Goal: Task Accomplishment & Management: Complete application form

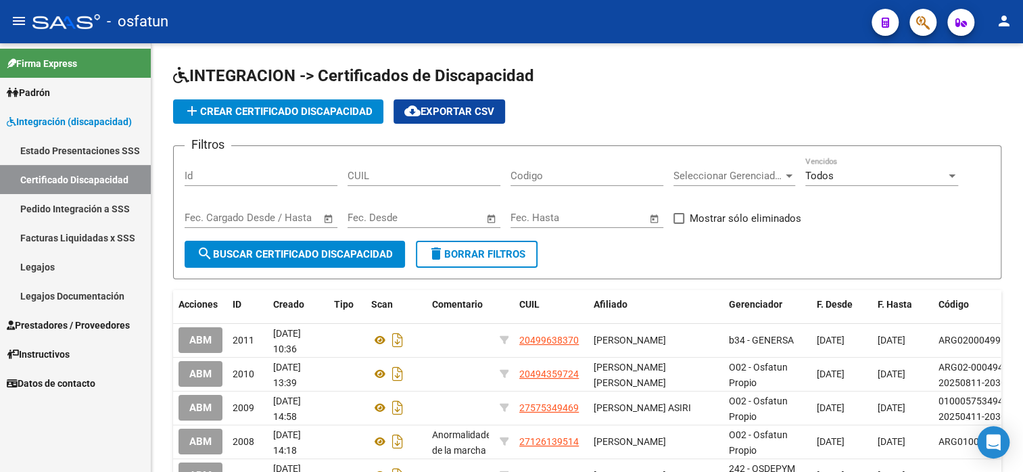
click at [55, 265] on link "Legajos" at bounding box center [75, 266] width 151 height 29
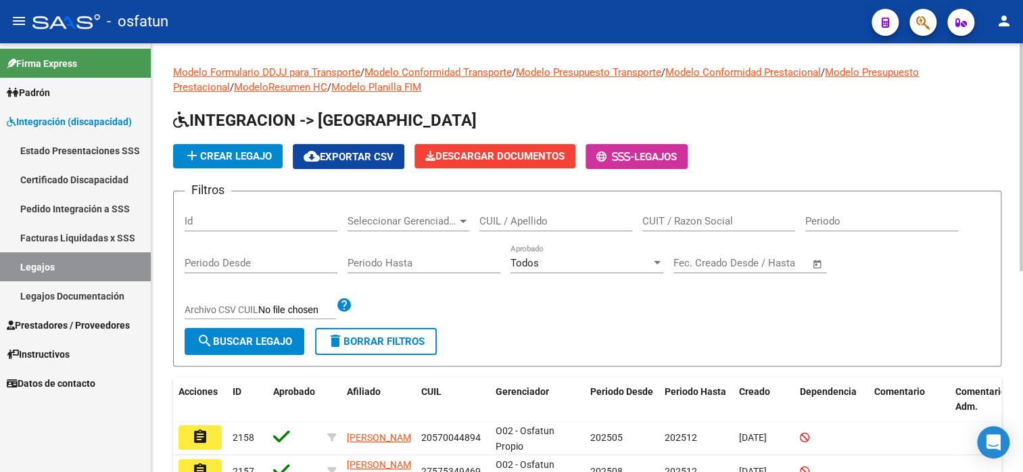
click at [243, 163] on button "add Crear Legajo" at bounding box center [228, 156] width 110 height 24
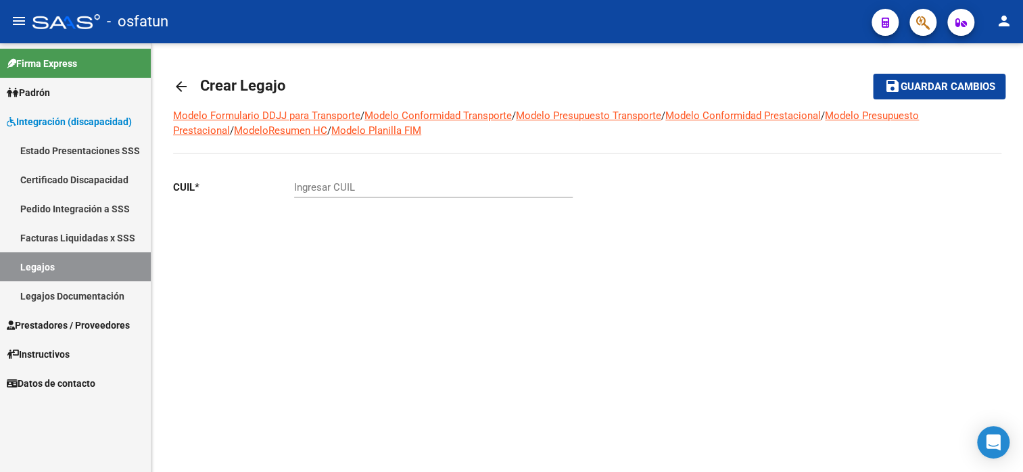
click at [351, 179] on div "Ingresar CUIL" at bounding box center [433, 182] width 279 height 29
type input "27-57491651-3"
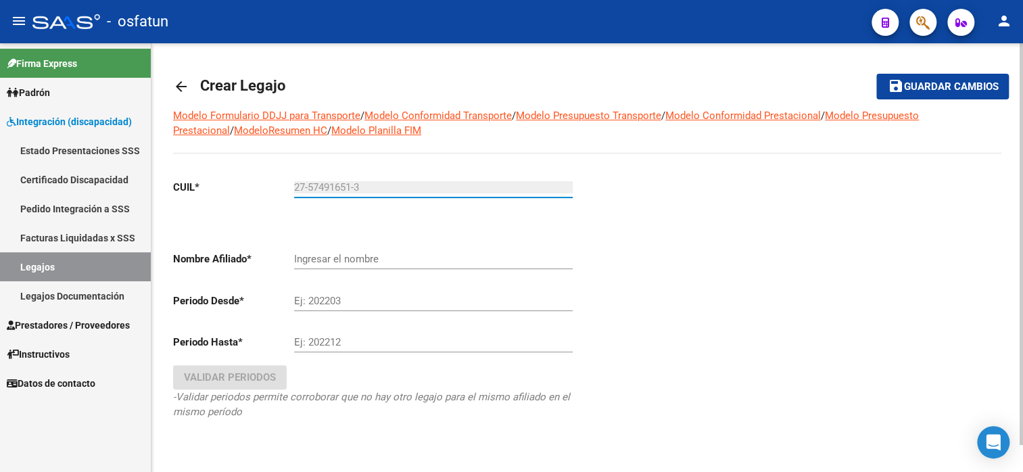
type input "CRUZ NAIRA SOL"
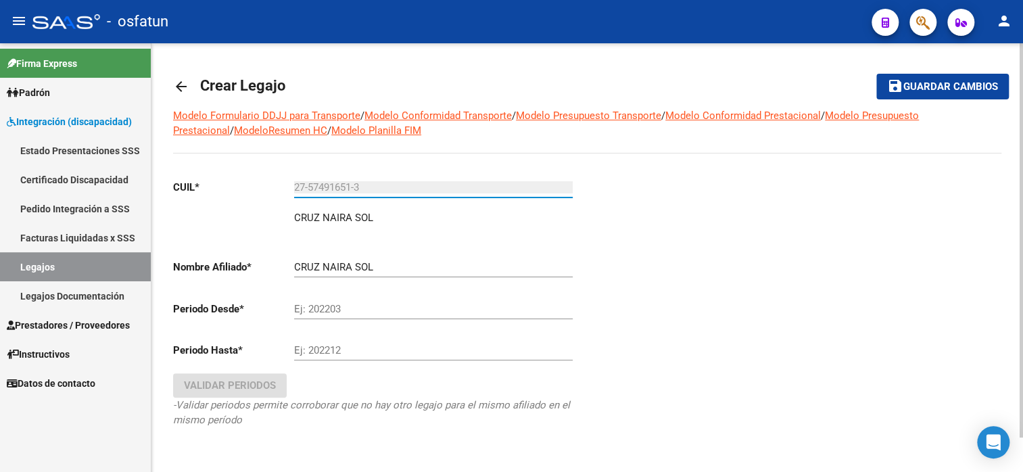
type input "27-57491651-3"
click at [373, 306] on input "Ej: 202203" at bounding box center [433, 309] width 279 height 12
type input "202508"
click at [359, 356] on input "Ej: 202212" at bounding box center [433, 350] width 279 height 12
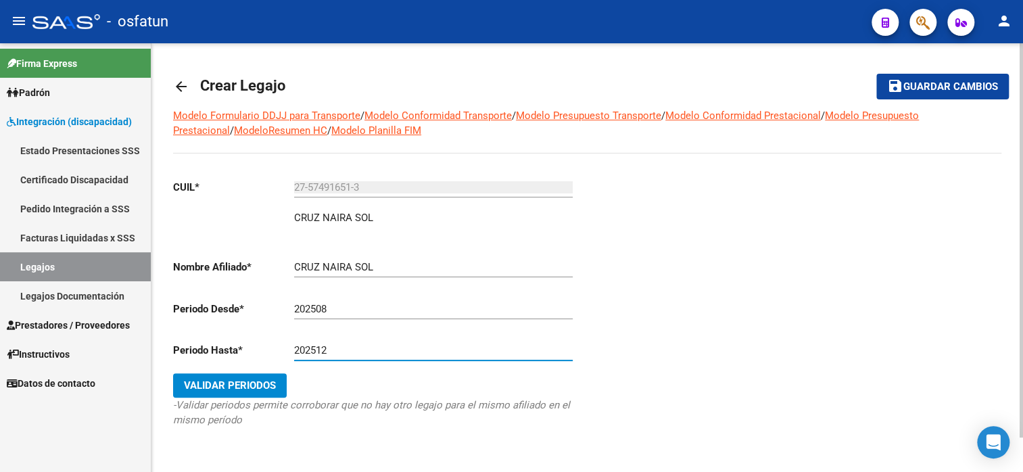
type input "202512"
click at [256, 384] on span "Validar Periodos" at bounding box center [230, 385] width 92 height 12
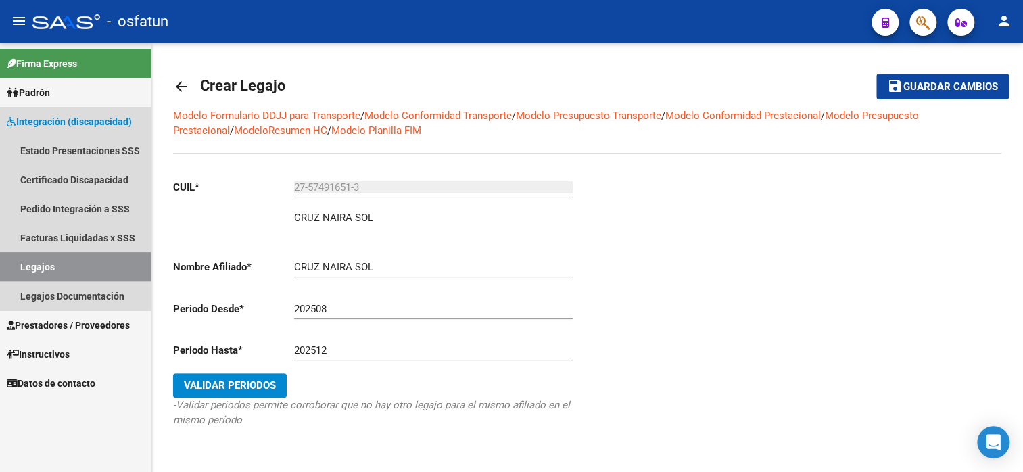
click at [45, 269] on link "Legajos" at bounding box center [75, 266] width 151 height 29
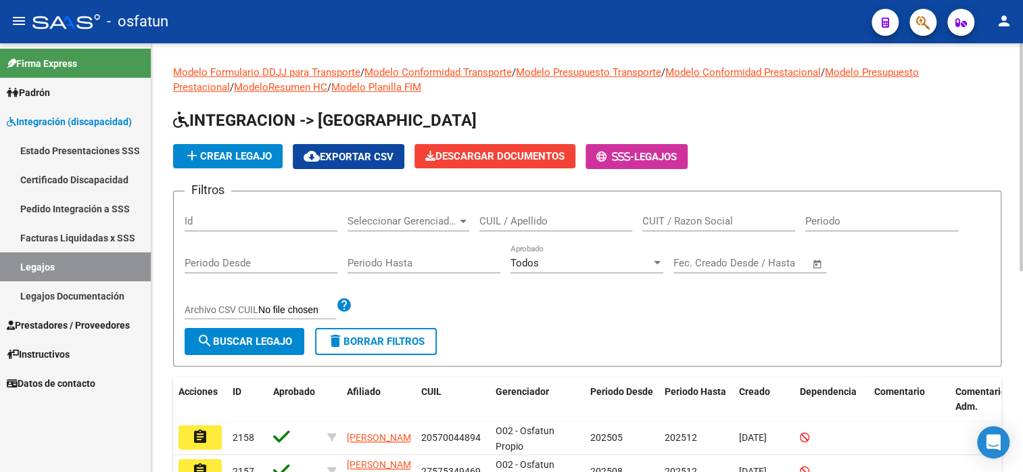
click at [250, 341] on span "search Buscar Legajo" at bounding box center [244, 342] width 95 height 12
click at [530, 219] on input "CUIL / Apellido" at bounding box center [556, 221] width 153 height 12
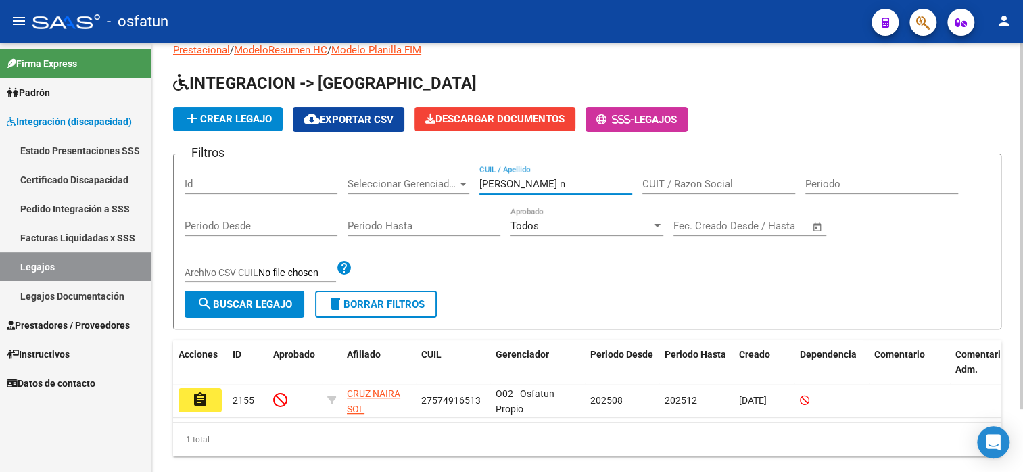
scroll to position [68, 0]
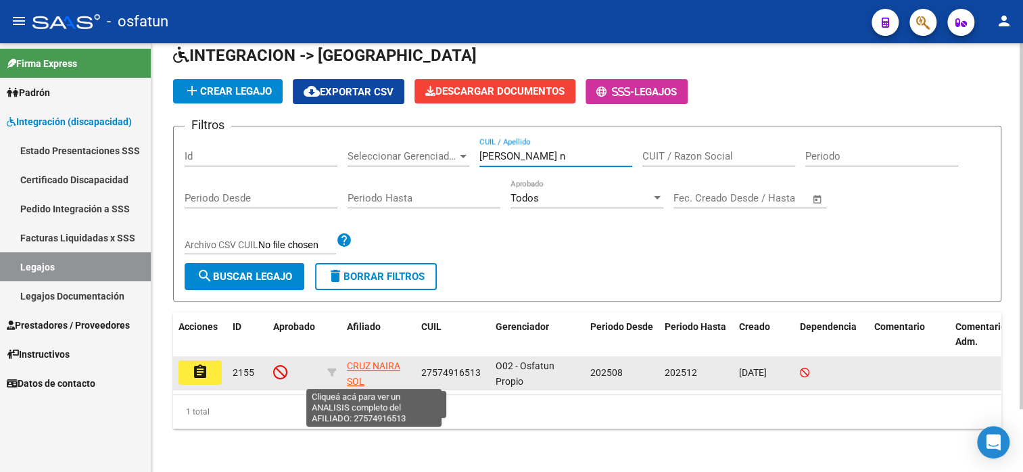
type input "[PERSON_NAME] n"
click at [392, 364] on span "CRUZ NAIRA SOL" at bounding box center [373, 374] width 53 height 26
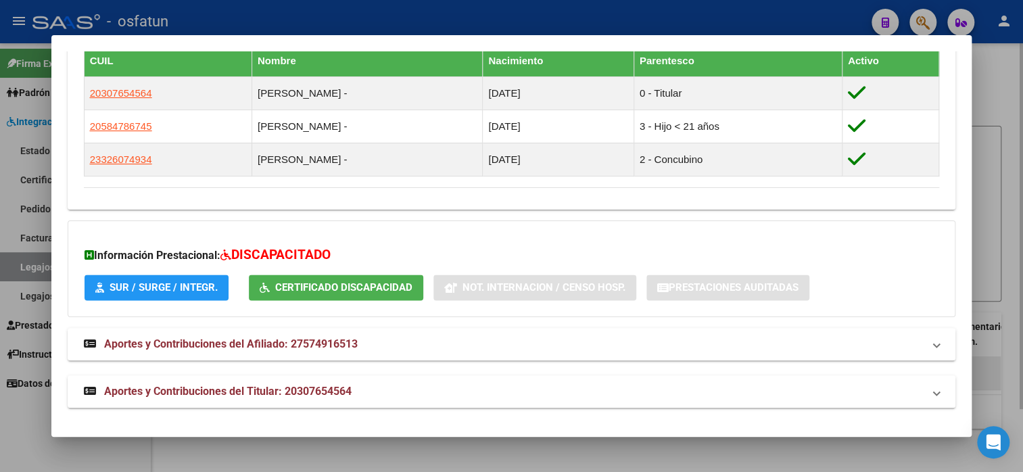
scroll to position [509, 0]
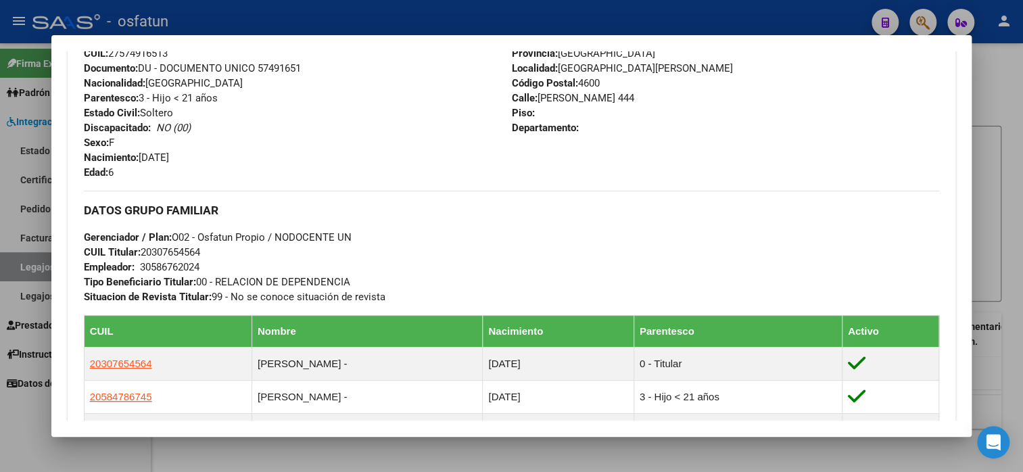
click at [987, 70] on div at bounding box center [511, 236] width 1023 height 472
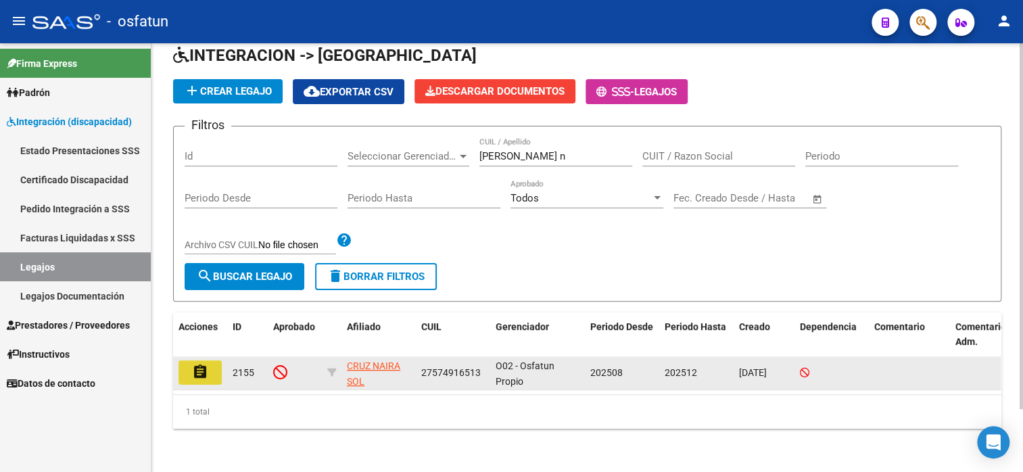
click at [207, 376] on button "assignment" at bounding box center [200, 373] width 43 height 24
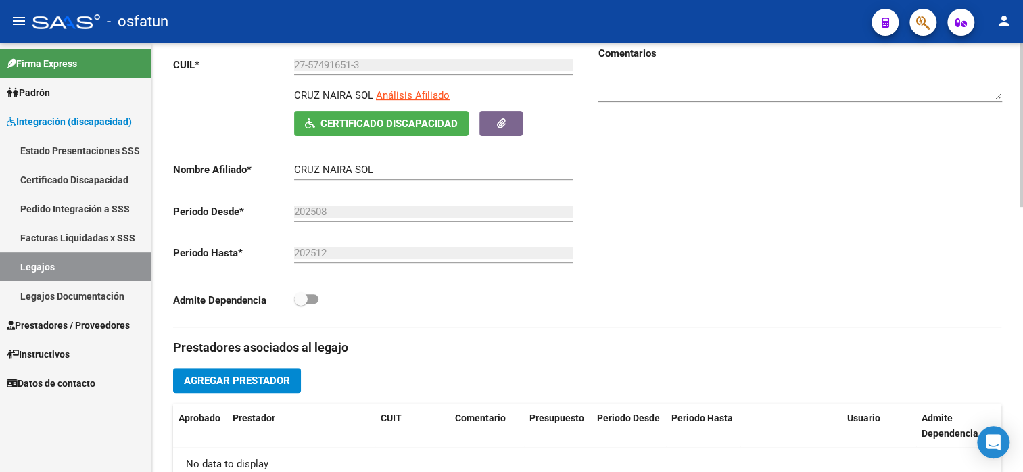
scroll to position [271, 0]
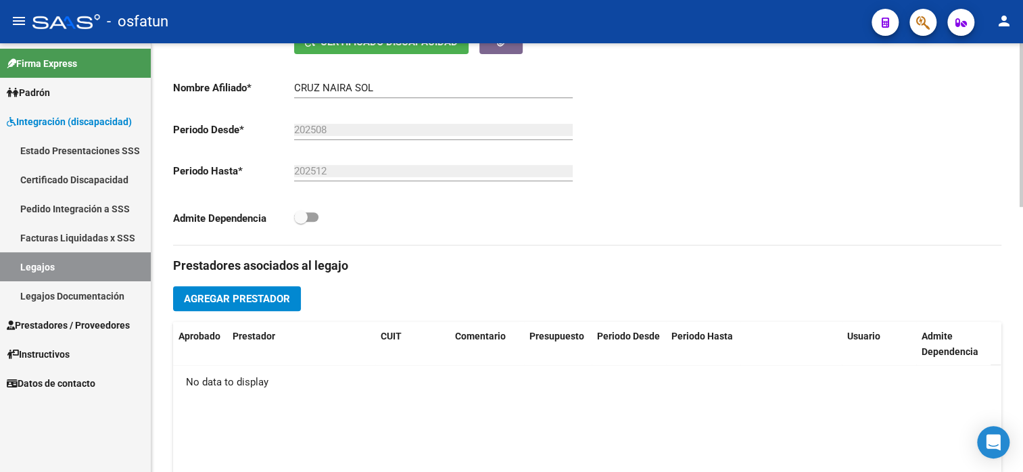
click at [259, 308] on button "Agregar Prestador" at bounding box center [237, 298] width 128 height 25
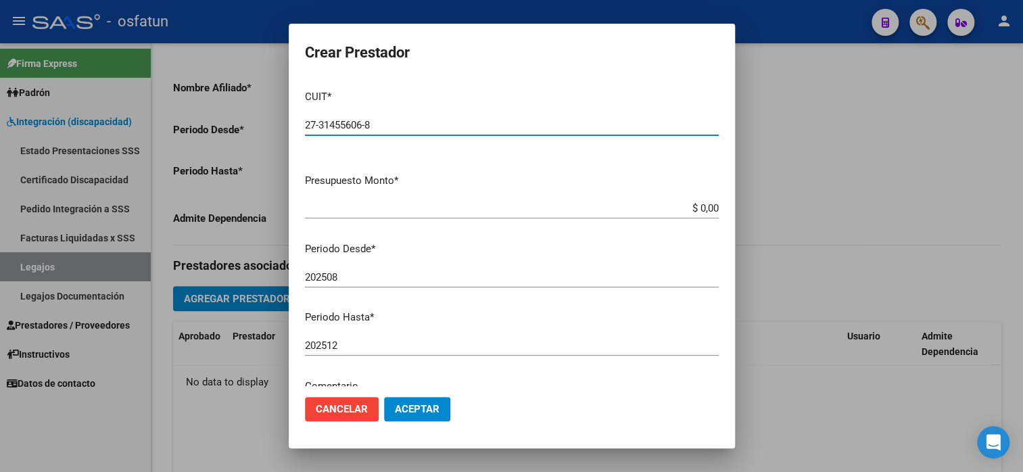
type input "27-31455606-8"
click at [710, 212] on app-form-text-field "Presupuesto Monto * $ 0,00 Ingresar el monto" at bounding box center [517, 194] width 425 height 42
click at [711, 204] on app-form-text-field "Presupuesto Monto * $ 0,00 Ingresar el monto" at bounding box center [517, 194] width 425 height 42
click at [708, 208] on input "$ 0,00" at bounding box center [512, 208] width 414 height 12
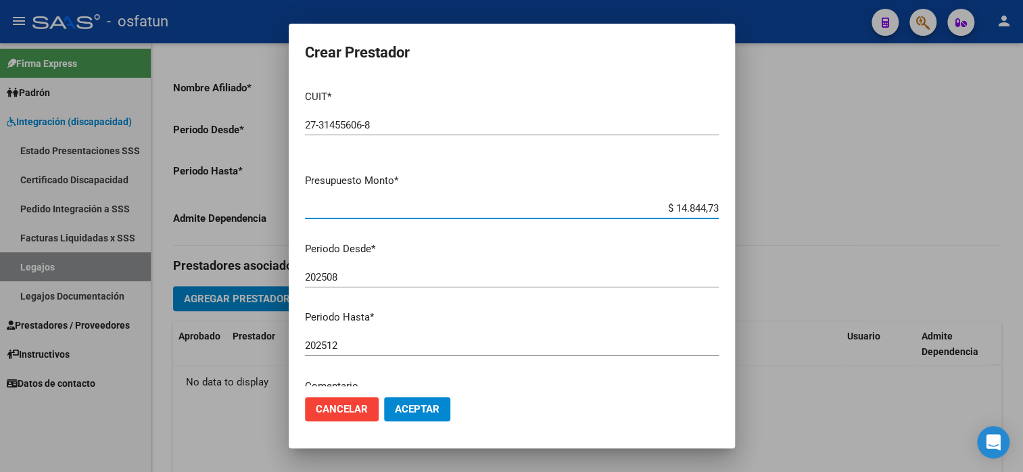
type input "$ 148.447,32"
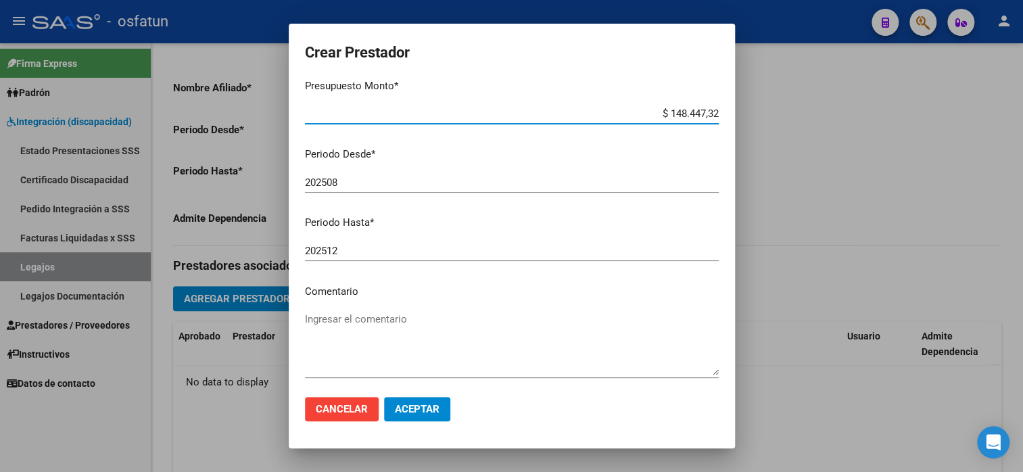
scroll to position [156, 0]
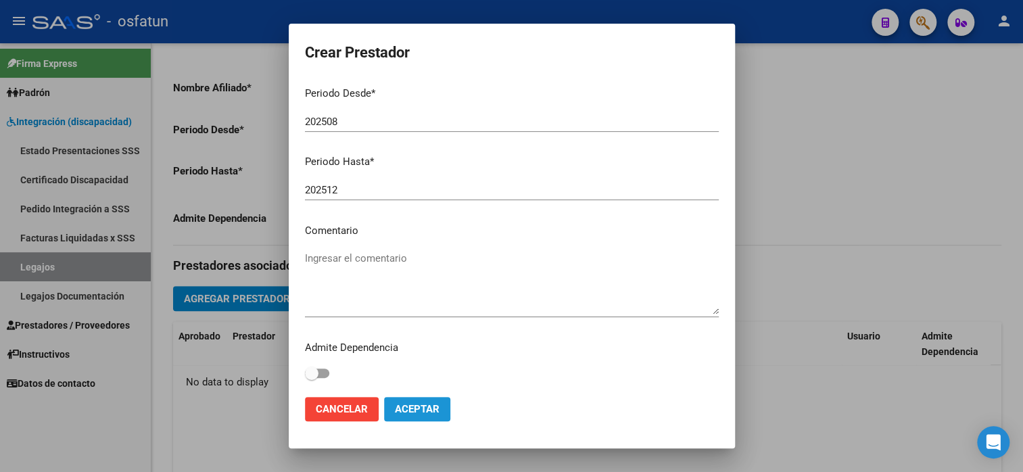
click at [425, 413] on span "Aceptar" at bounding box center [417, 409] width 45 height 12
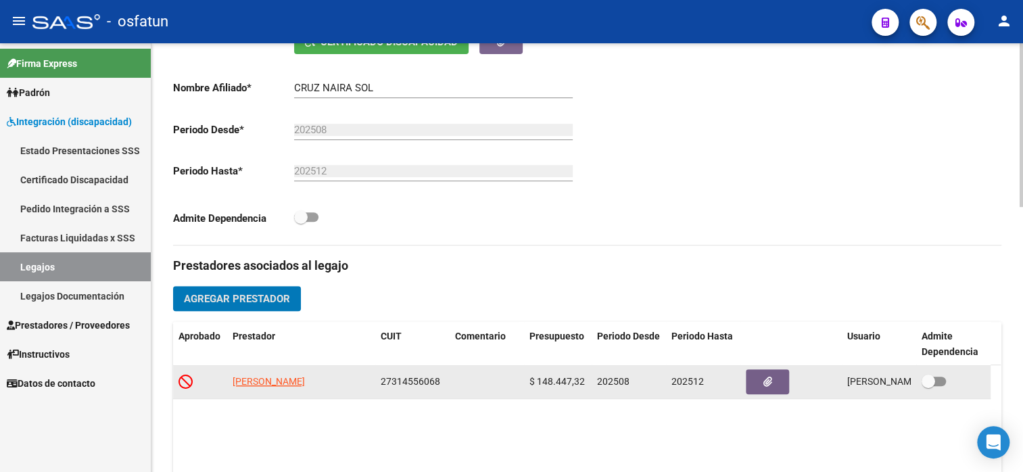
click at [305, 387] on app-link-go-to "[PERSON_NAME]" at bounding box center [269, 382] width 72 height 16
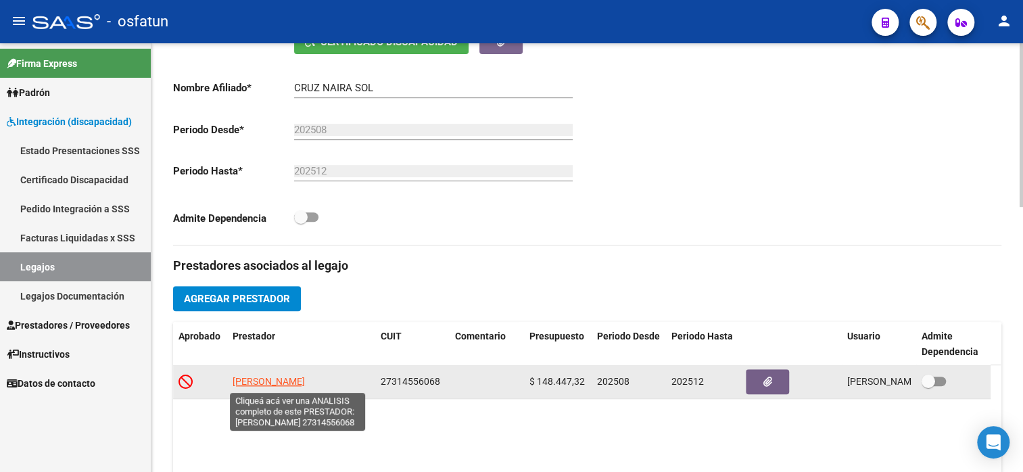
click at [287, 379] on span "[PERSON_NAME]" at bounding box center [269, 381] width 72 height 11
type textarea "27314556068"
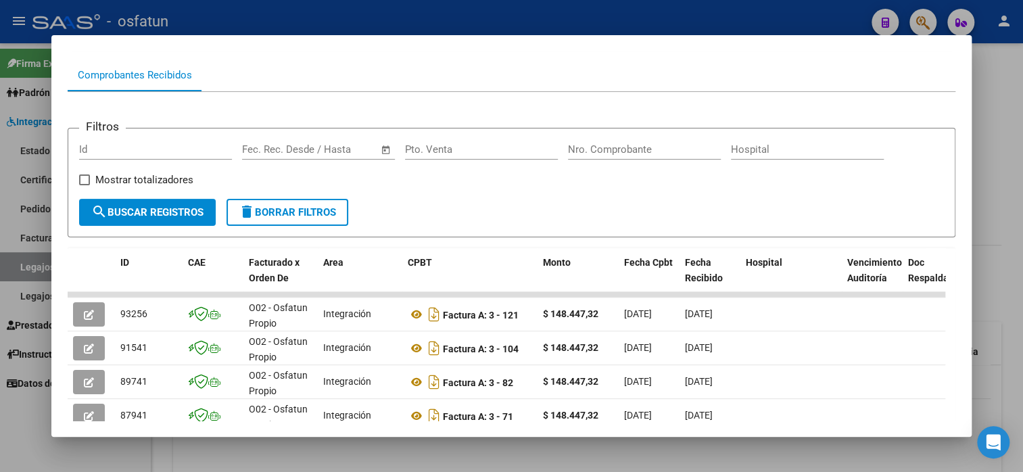
scroll to position [68, 0]
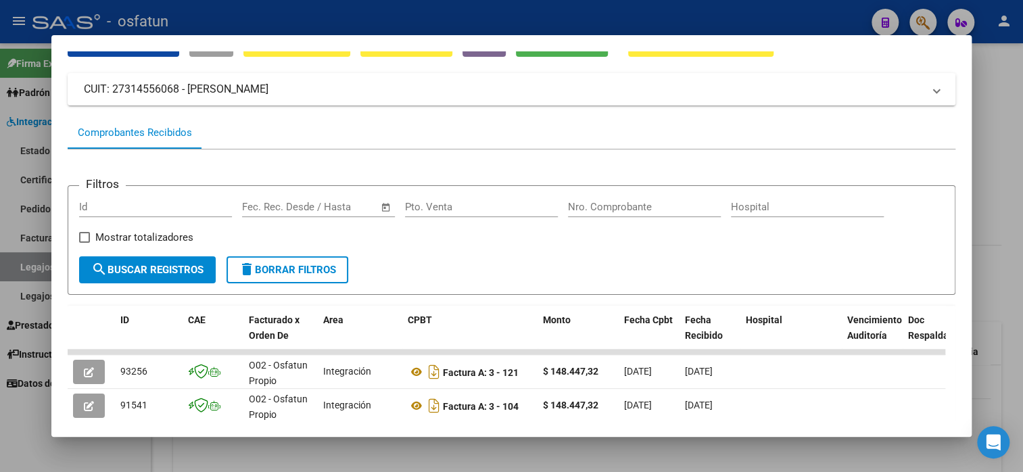
click at [988, 141] on div at bounding box center [511, 236] width 1023 height 472
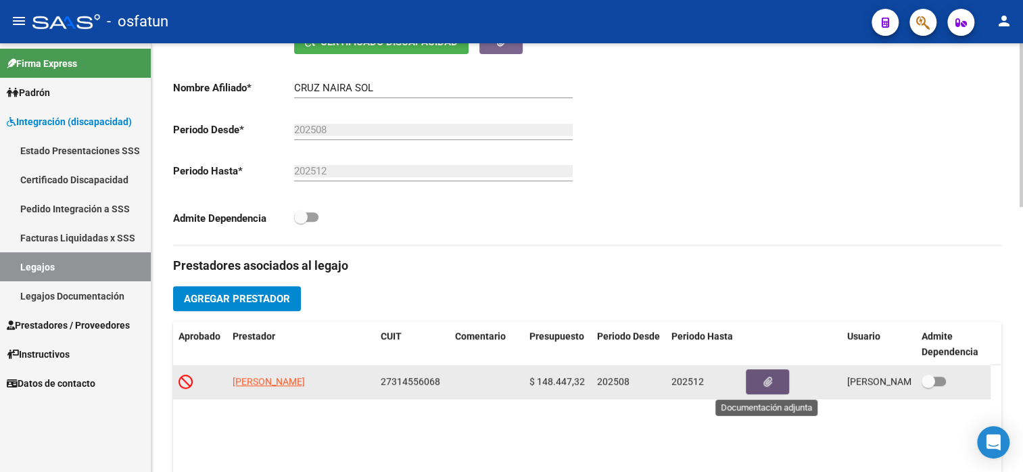
click at [760, 372] on button "button" at bounding box center [767, 381] width 43 height 25
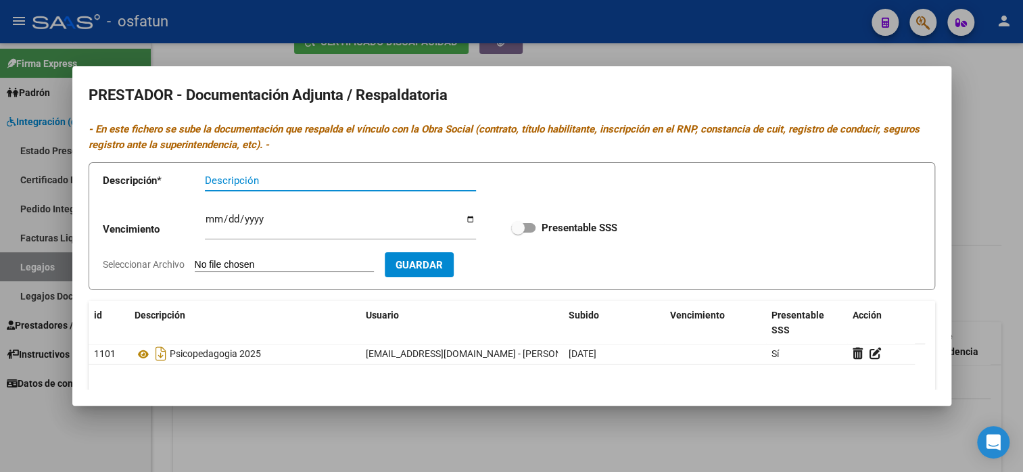
click at [990, 156] on div at bounding box center [511, 236] width 1023 height 472
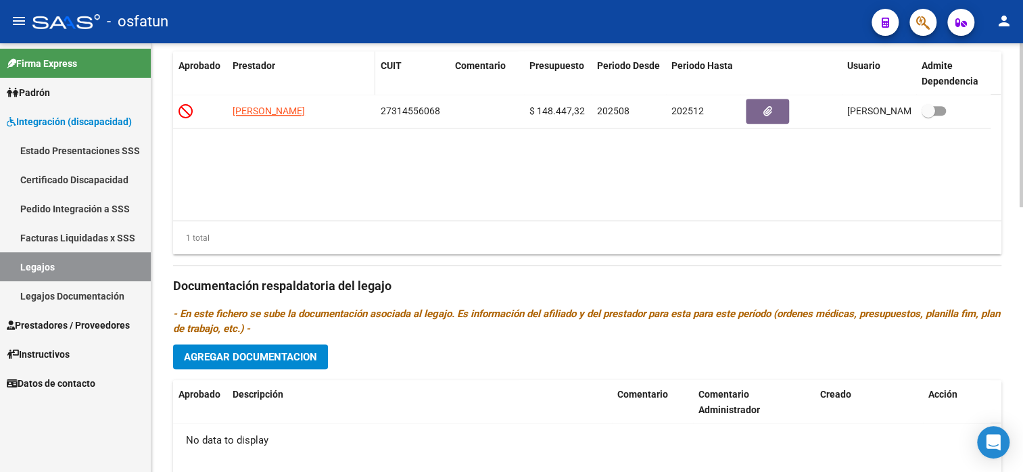
scroll to position [473, 0]
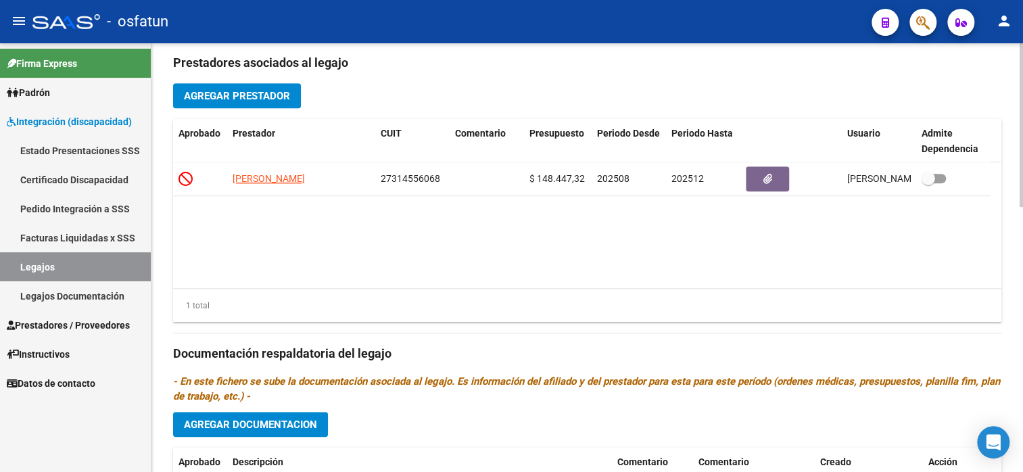
click at [258, 420] on span "Agregar Documentacion" at bounding box center [250, 425] width 133 height 12
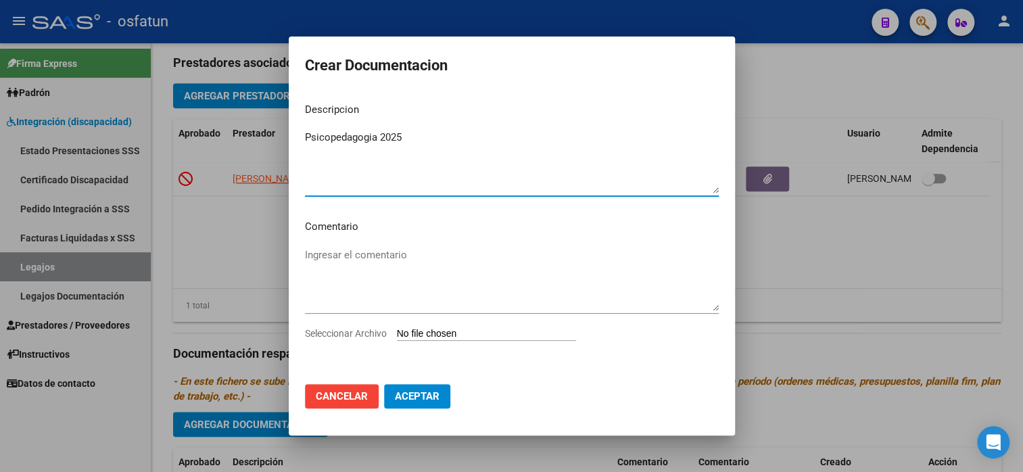
type textarea "Psicopedagogia 2025"
click at [423, 328] on input "Seleccionar Archivo" at bounding box center [486, 334] width 179 height 13
type input "C:\fakepath\[PERSON_NAME] Psicopedagogia soc.pdf"
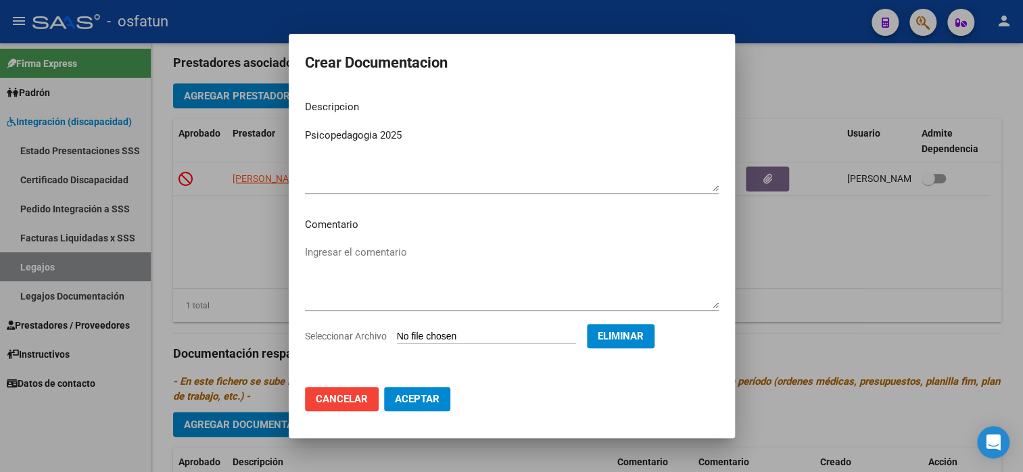
click at [423, 396] on span "Aceptar" at bounding box center [417, 399] width 45 height 12
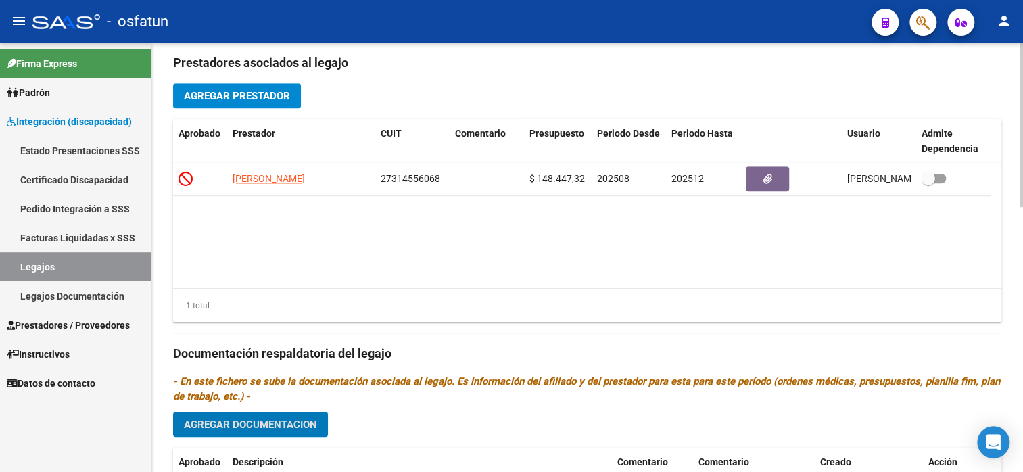
click at [260, 103] on button "Agregar Prestador" at bounding box center [237, 95] width 128 height 25
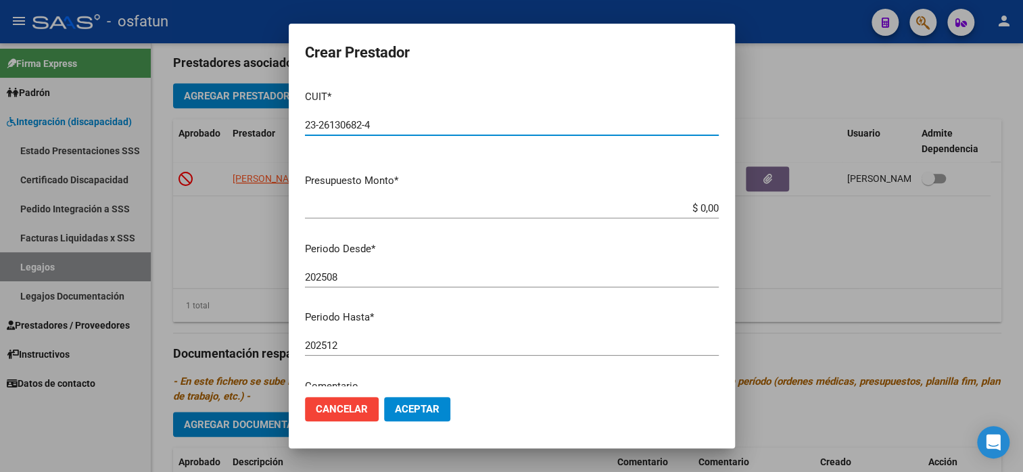
type input "23-26130682-4"
click at [709, 202] on app-form-text-field "Presupuesto Monto * $ 0,00 Ingresar el monto" at bounding box center [517, 194] width 425 height 42
click at [710, 206] on app-form-text-field "Presupuesto Monto * $ 0,00 Ingresar el monto" at bounding box center [517, 194] width 425 height 42
click at [438, 200] on div "$ 0,00 Ingresar el monto" at bounding box center [512, 208] width 414 height 20
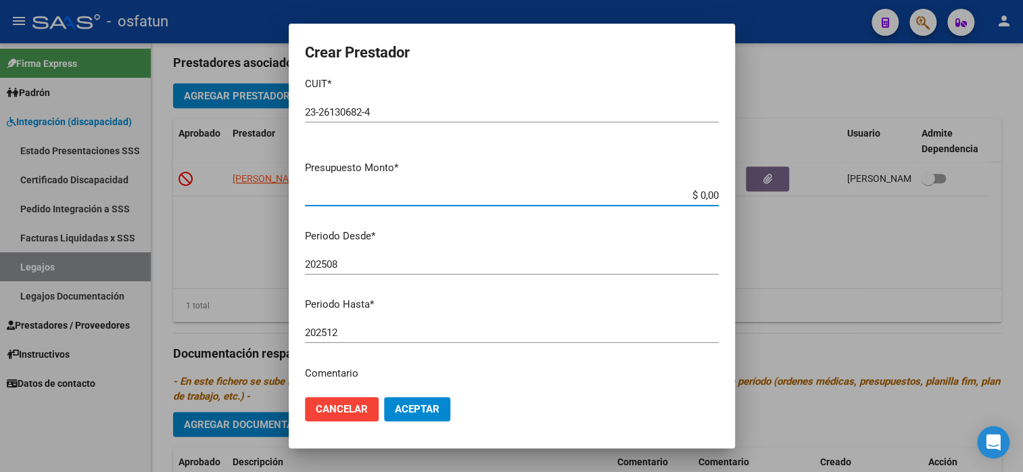
scroll to position [0, 0]
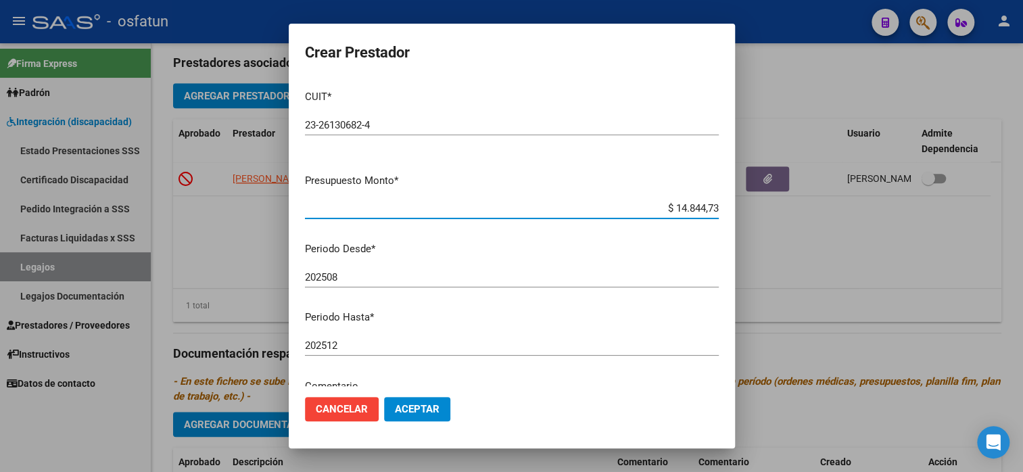
type input "$ 148.447,32"
click at [624, 308] on mat-dialog-content "CUIT * 23-26130682-4 Ingresar CUIT ARCA Padrón Presupuesto Monto * $ 148.447,32…" at bounding box center [512, 232] width 446 height 307
click at [411, 413] on span "Aceptar" at bounding box center [417, 409] width 45 height 12
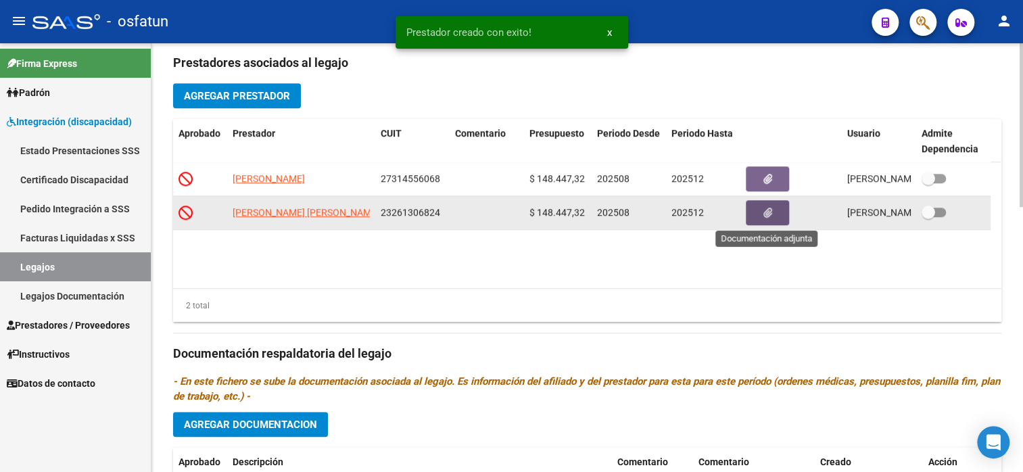
click at [776, 213] on button "button" at bounding box center [767, 212] width 43 height 25
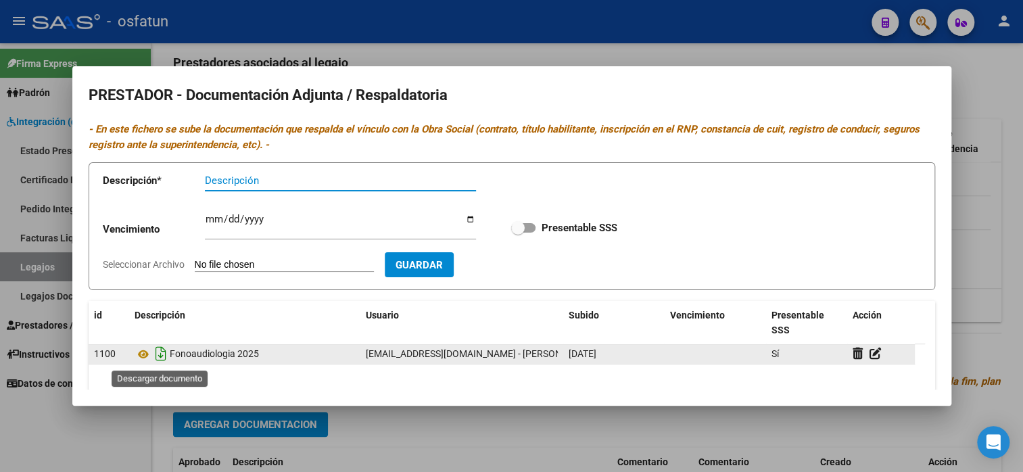
click at [160, 352] on icon "Descargar documento" at bounding box center [161, 354] width 18 height 22
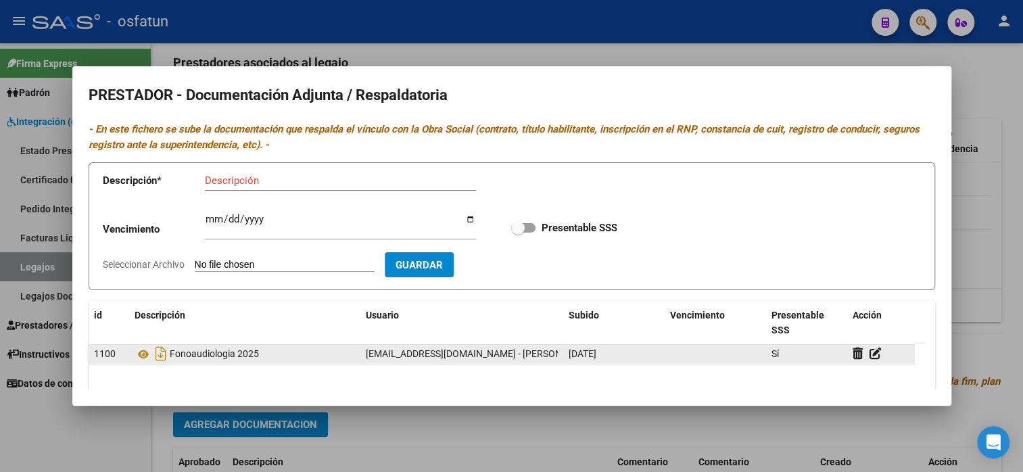
click at [275, 184] on input "Descripción" at bounding box center [340, 181] width 271 height 12
type input "Fono 2025"
click at [296, 268] on input "Seleccionar Archivo" at bounding box center [284, 265] width 179 height 13
type input "C:\fakepath\[PERSON_NAME] Fonoaudiologia.pdf"
click at [515, 272] on button "Guardar" at bounding box center [497, 264] width 69 height 25
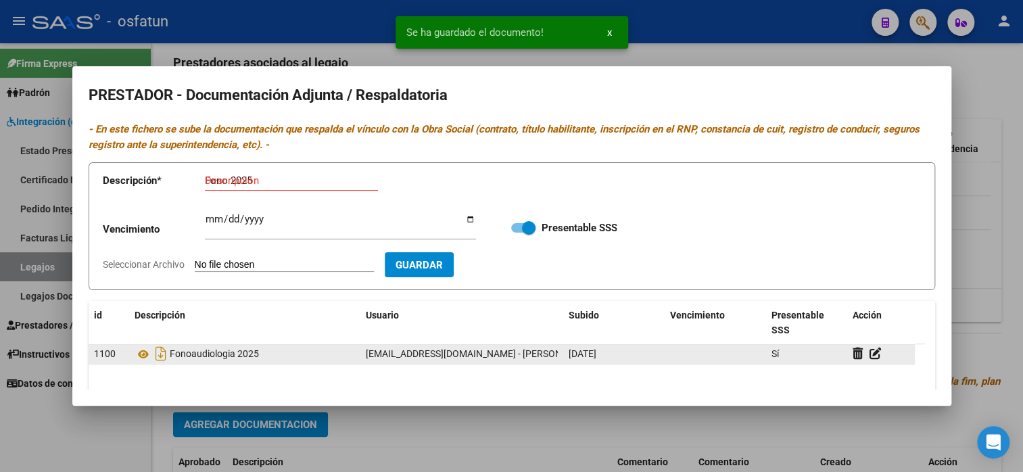
checkbox input "true"
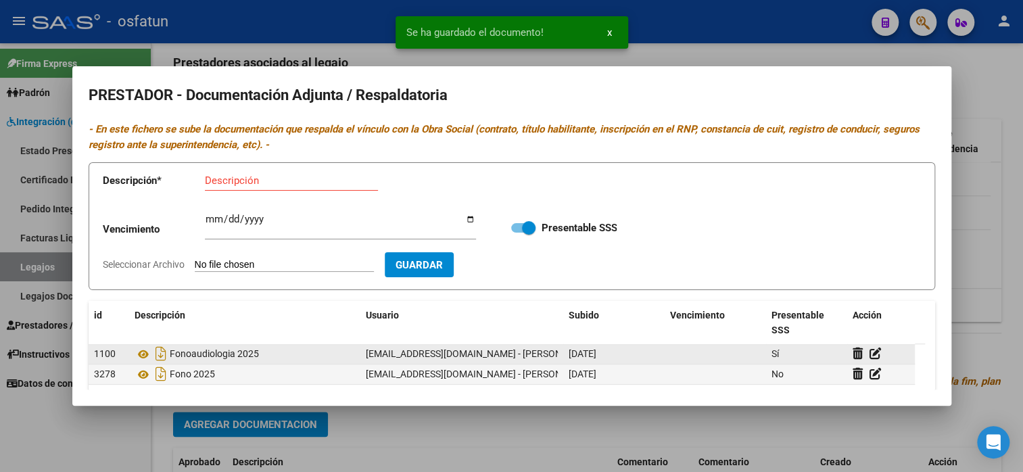
click at [776, 51] on div at bounding box center [511, 236] width 1023 height 472
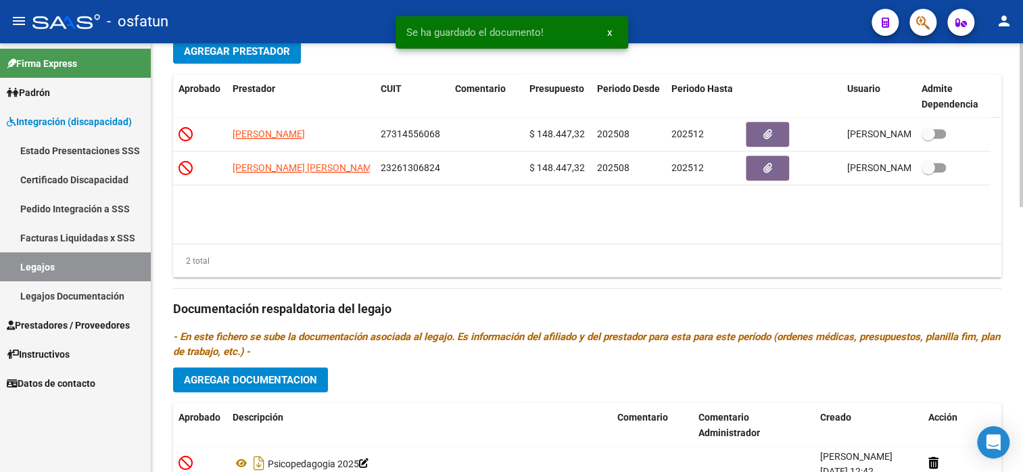
scroll to position [609, 0]
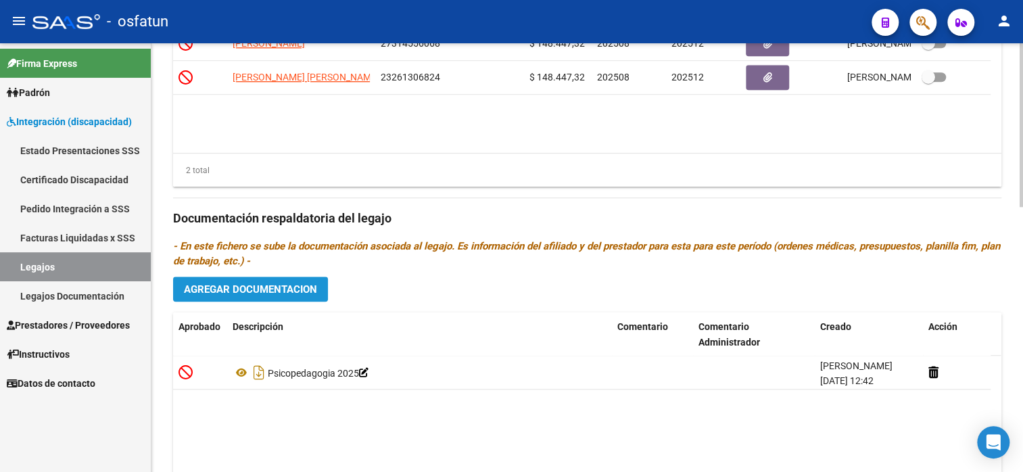
click at [275, 296] on button "Agregar Documentacion" at bounding box center [250, 289] width 155 height 25
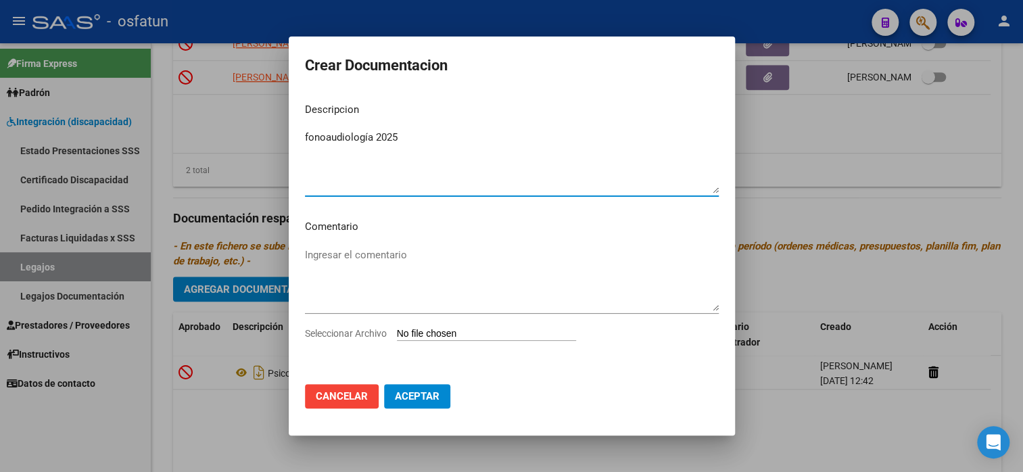
type textarea "fonoaudiología 2025"
click at [442, 332] on input "Seleccionar Archivo" at bounding box center [486, 334] width 179 height 13
type input "C:\fakepath\[PERSON_NAME] Fonoaudiologia doc.pdf"
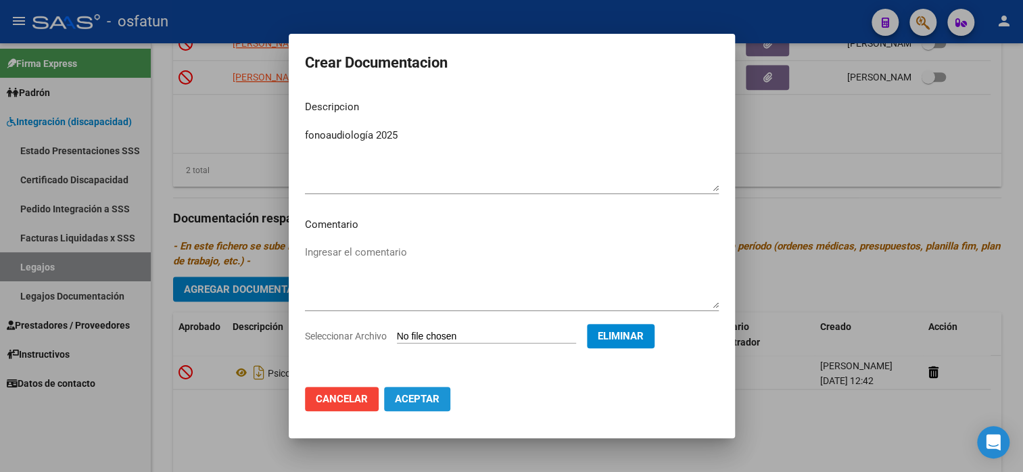
click at [428, 393] on span "Aceptar" at bounding box center [417, 399] width 45 height 12
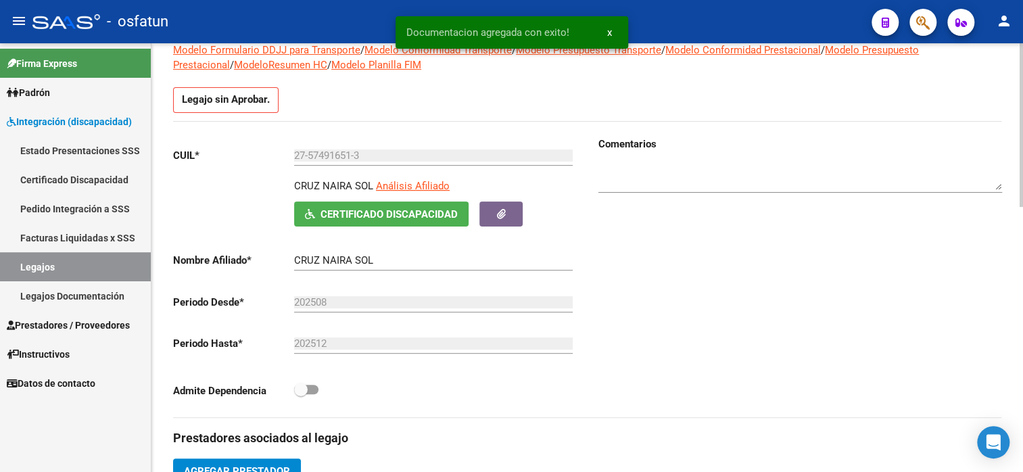
scroll to position [271, 0]
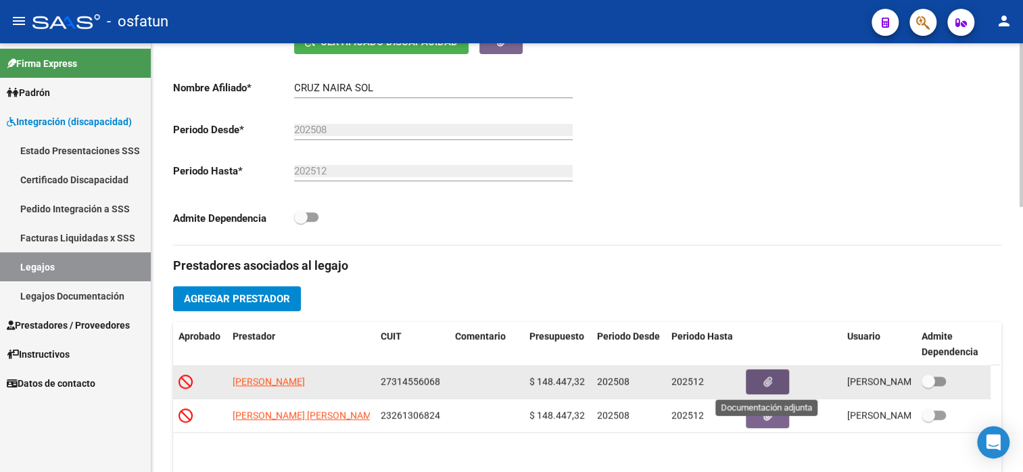
click at [768, 379] on icon "button" at bounding box center [768, 382] width 9 height 10
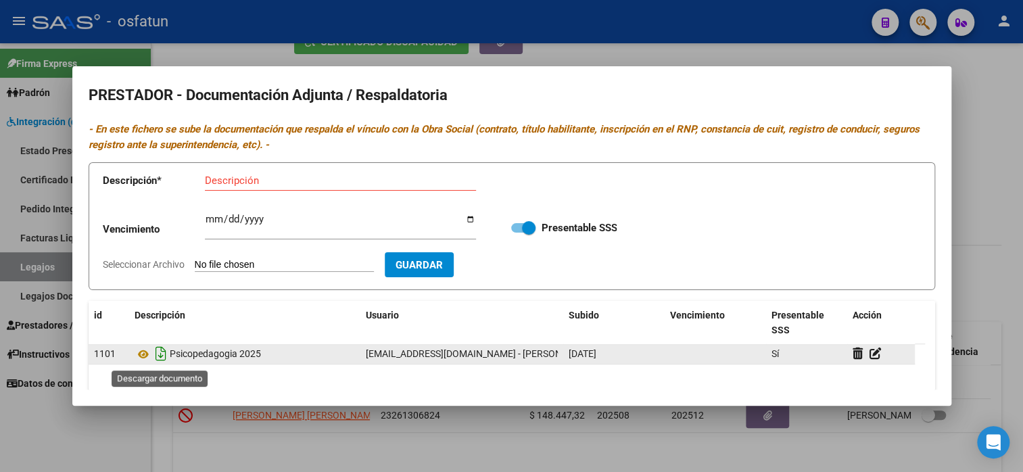
click at [164, 357] on icon "Descargar documento" at bounding box center [161, 354] width 18 height 22
click at [283, 182] on input "Descripción" at bounding box center [340, 181] width 271 height 12
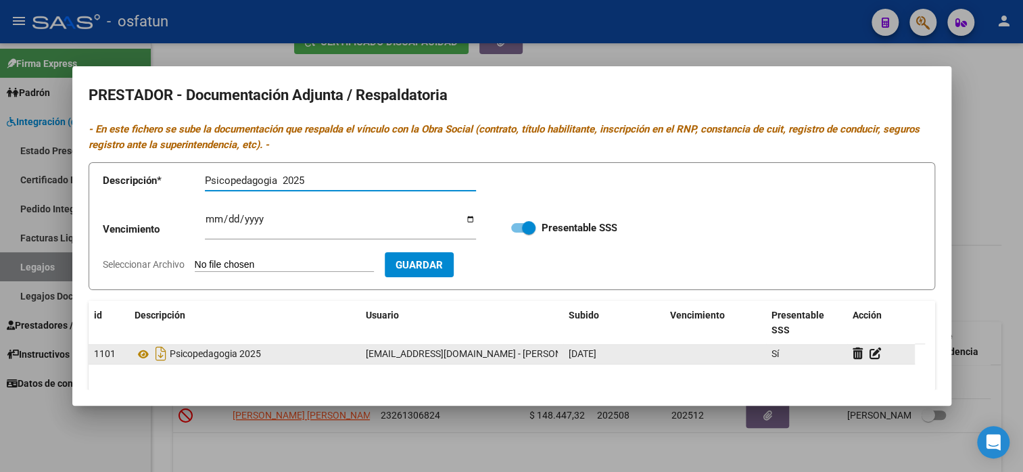
type input "Psicopedagogia 2025"
click at [280, 261] on input "Seleccionar Archivo" at bounding box center [284, 265] width 179 height 13
type input "C:\fakepath\[PERSON_NAME] Psicopedagogia.pdf"
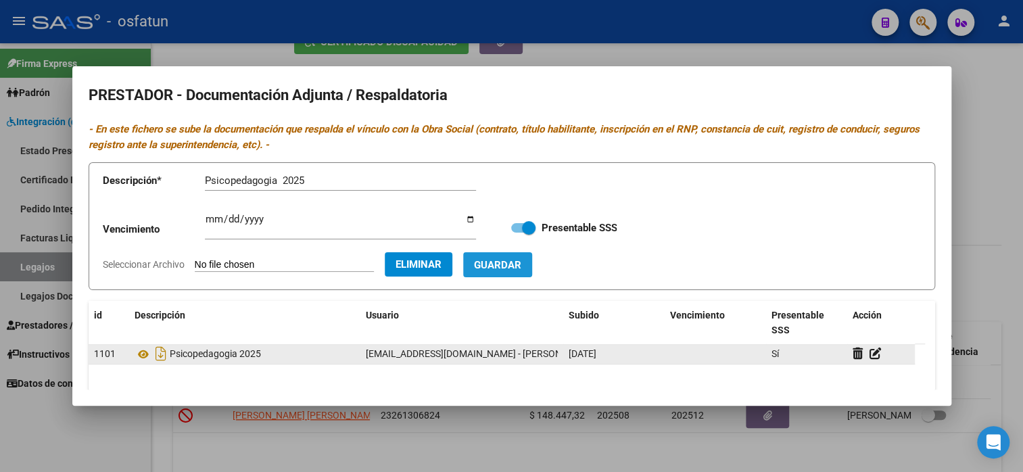
click at [522, 263] on span "Guardar" at bounding box center [497, 265] width 47 height 12
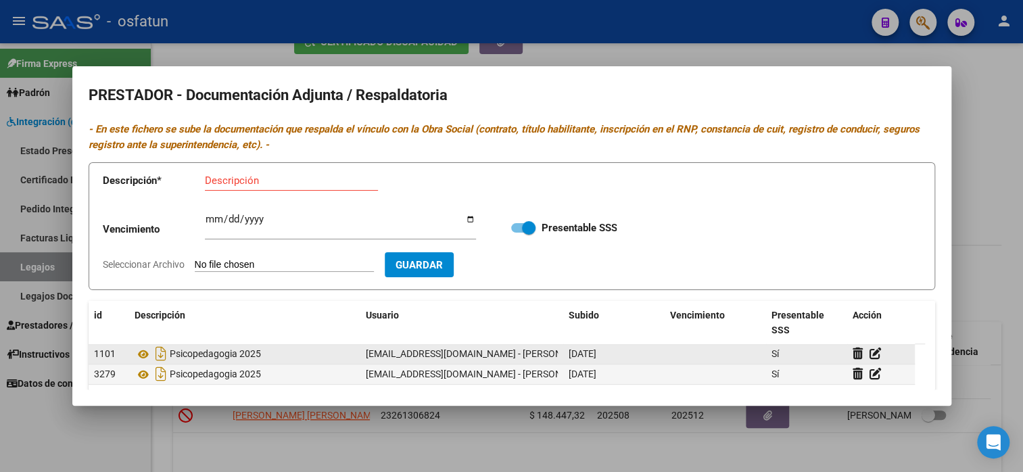
click at [993, 121] on div at bounding box center [511, 236] width 1023 height 472
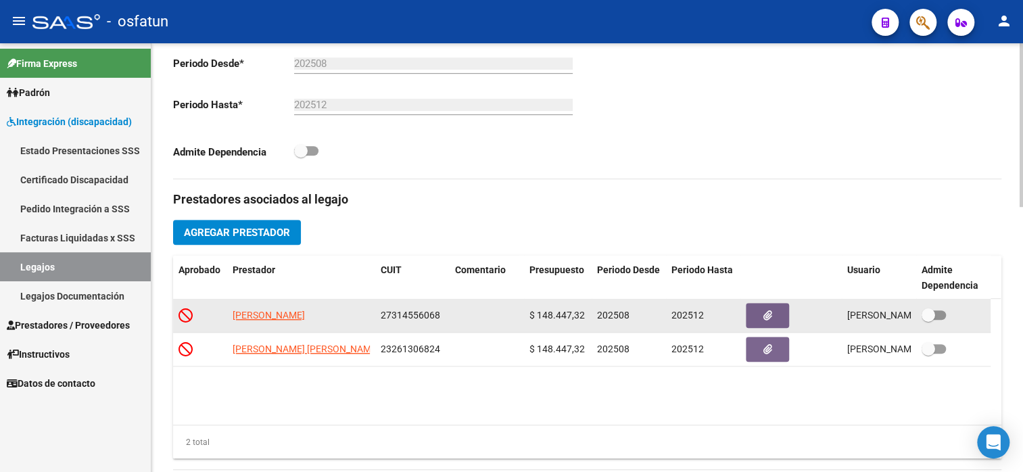
scroll to position [338, 0]
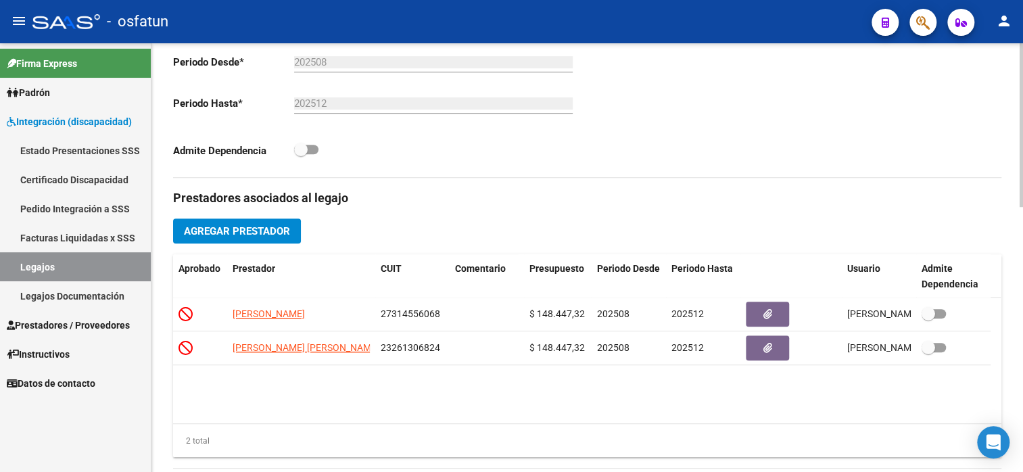
click at [240, 229] on span "Agregar Prestador" at bounding box center [237, 231] width 106 height 12
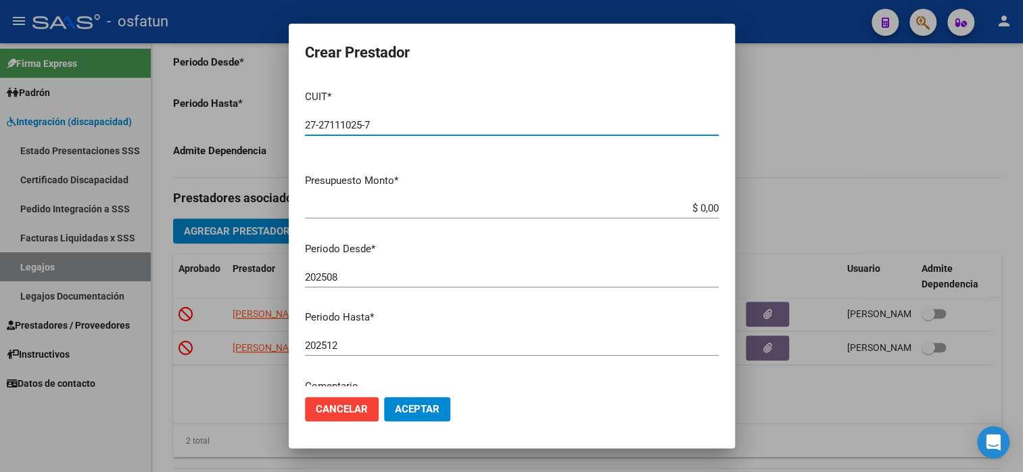
type input "27-27111025-7"
click at [664, 156] on div "CUIT * 27-27111025-7 Ingresar CUIT [PERSON_NAME]" at bounding box center [512, 121] width 414 height 84
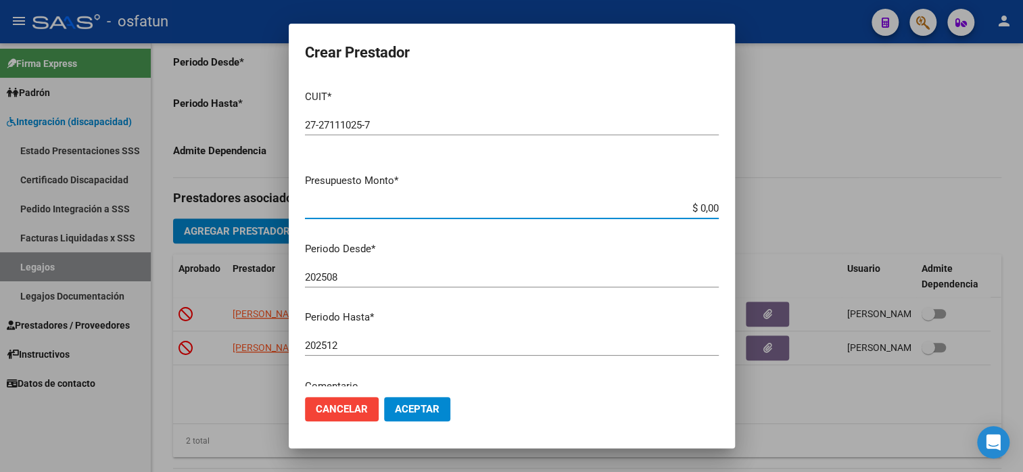
click at [708, 207] on input "$ 0,00" at bounding box center [512, 208] width 414 height 12
type input "$ 148.447,32"
click at [438, 404] on span "Aceptar" at bounding box center [417, 409] width 45 height 12
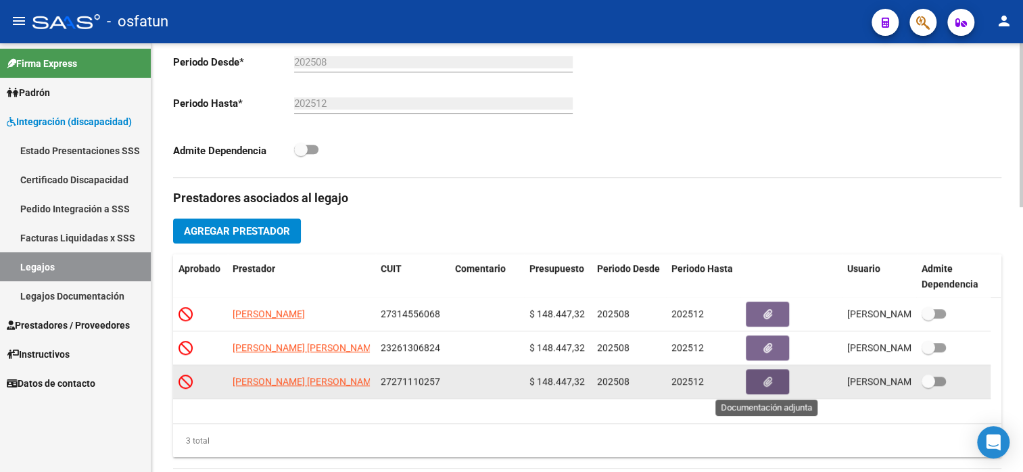
click at [781, 386] on button "button" at bounding box center [767, 381] width 43 height 25
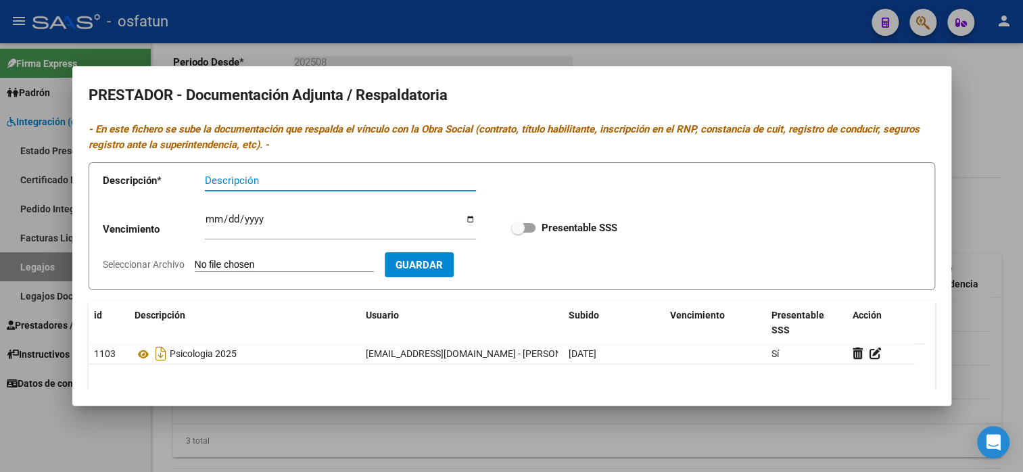
click at [235, 181] on input "Descripción" at bounding box center [340, 181] width 271 height 12
type input "Psicologia 2025"
click at [303, 261] on input "Seleccionar Archivo" at bounding box center [284, 265] width 179 height 13
type input "C:\fakepath\[PERSON_NAME] Psicologia.pdf"
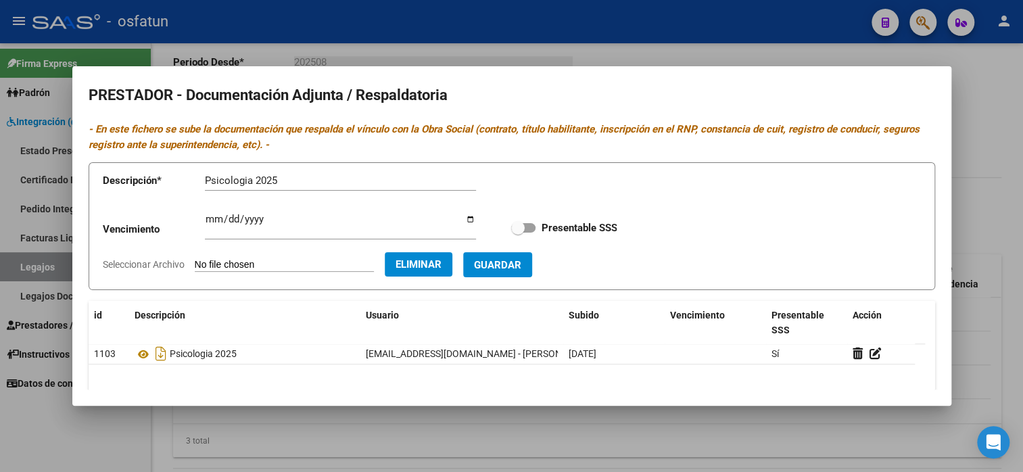
click at [524, 256] on button "Guardar" at bounding box center [497, 264] width 69 height 25
checkbox input "true"
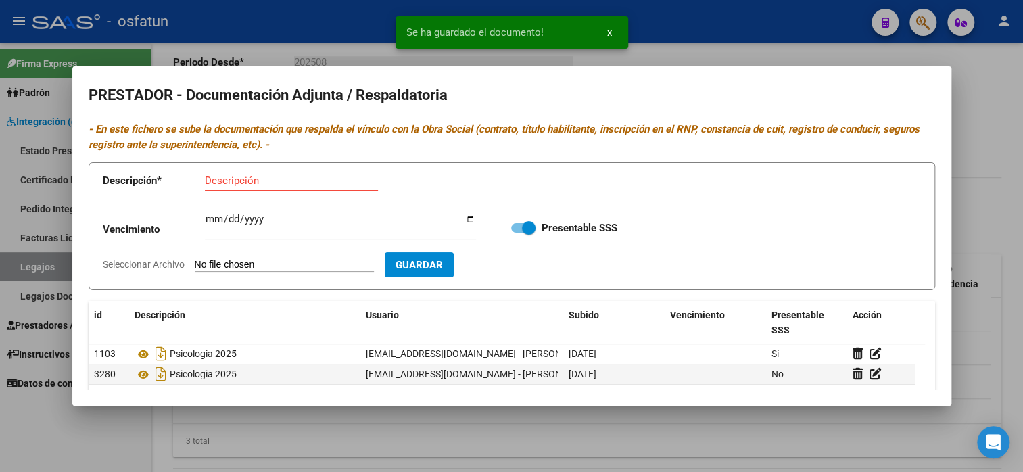
click at [1002, 84] on div at bounding box center [511, 236] width 1023 height 472
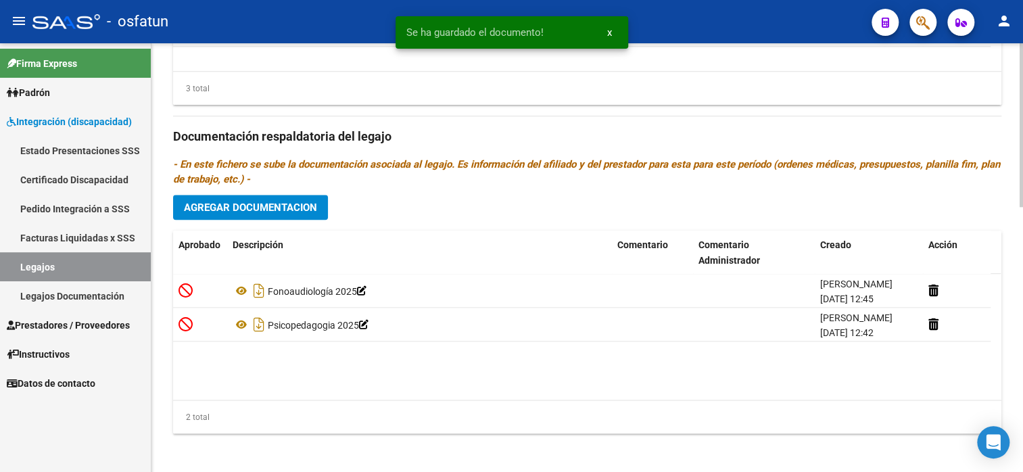
scroll to position [695, 0]
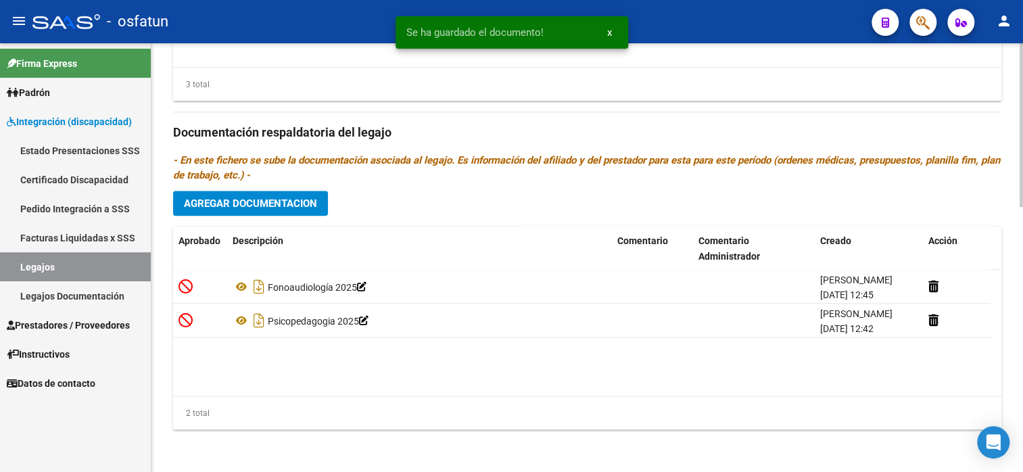
click at [268, 204] on span "Agregar Documentacion" at bounding box center [250, 204] width 133 height 12
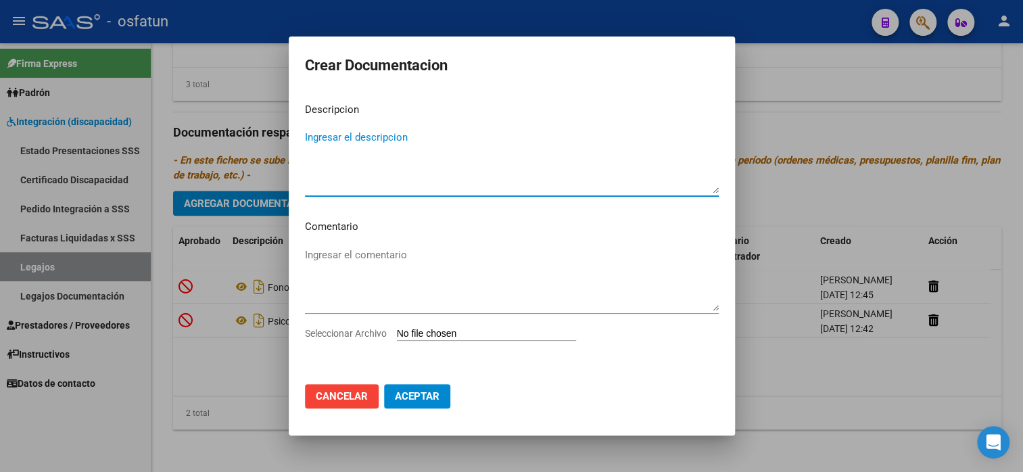
click at [354, 145] on textarea "Ingresar el descripcion" at bounding box center [512, 162] width 414 height 64
type textarea "Psicologia 2025"
click at [449, 329] on input "Seleccionar Archivo" at bounding box center [486, 334] width 179 height 13
type input "C:\fakepath\[PERSON_NAME] Psicologia doc.pdf"
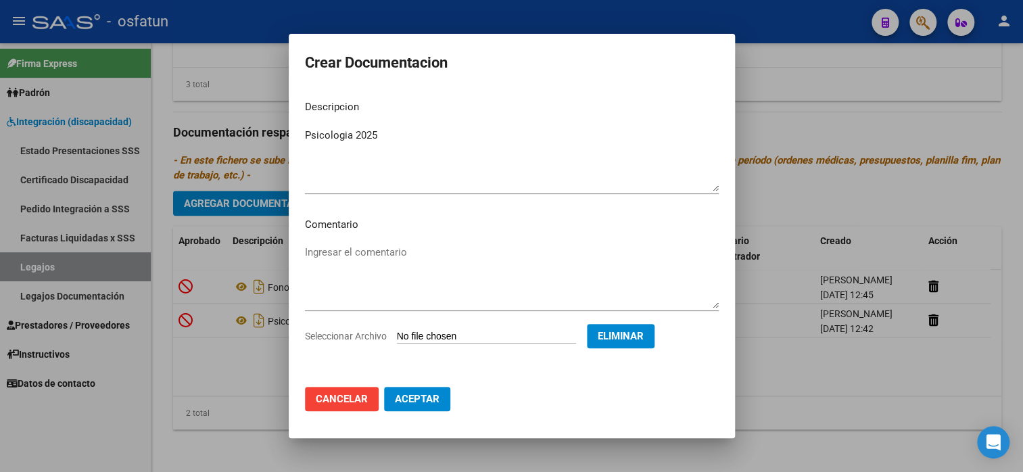
click at [428, 413] on mat-dialog-actions "Cancelar Aceptar" at bounding box center [512, 399] width 414 height 46
click at [431, 396] on span "Aceptar" at bounding box center [417, 399] width 45 height 12
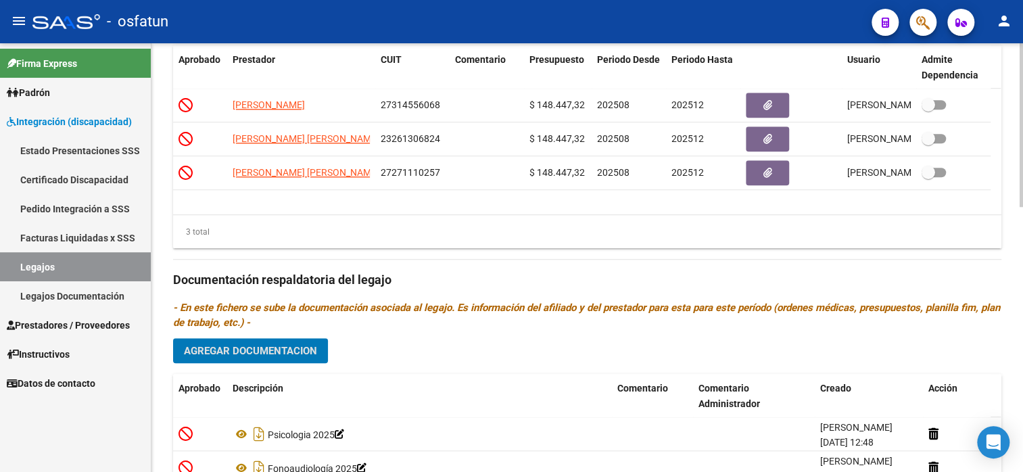
scroll to position [424, 0]
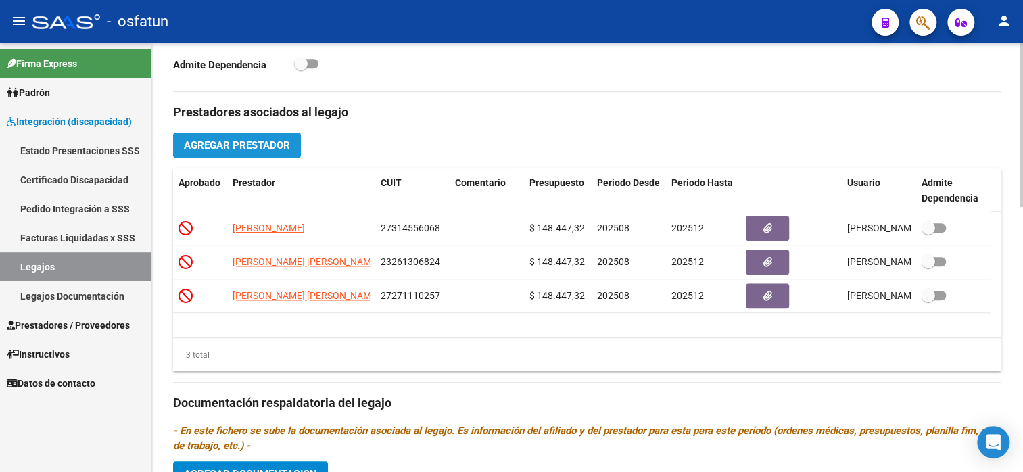
click at [266, 154] on button "Agregar Prestador" at bounding box center [237, 145] width 128 height 25
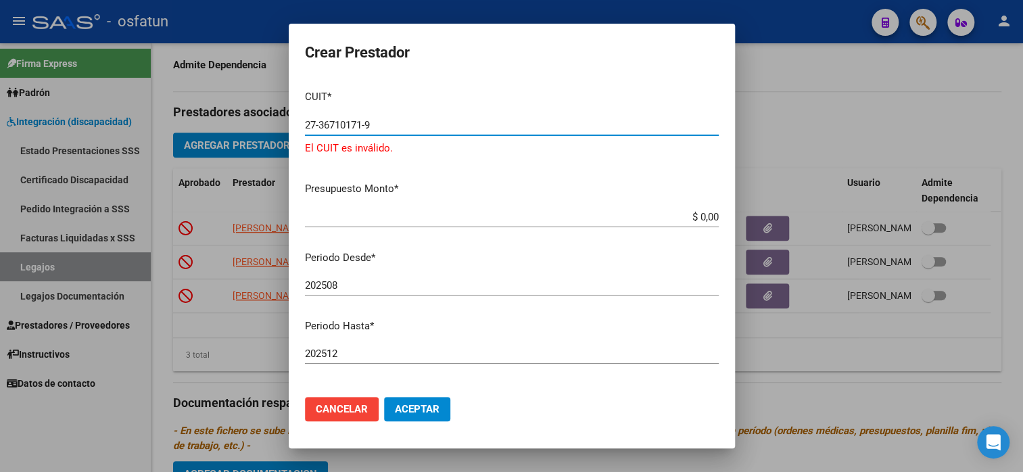
drag, startPoint x: 380, startPoint y: 130, endPoint x: 302, endPoint y: 135, distance: 77.9
click at [302, 135] on mat-dialog-content "CUIT * 27-36710171-9 Ingresar CUIT El CUIT es inválido. Presupuesto Monto * $ 0…" at bounding box center [512, 232] width 446 height 307
click at [363, 121] on input "27-36710171-9" at bounding box center [512, 125] width 414 height 12
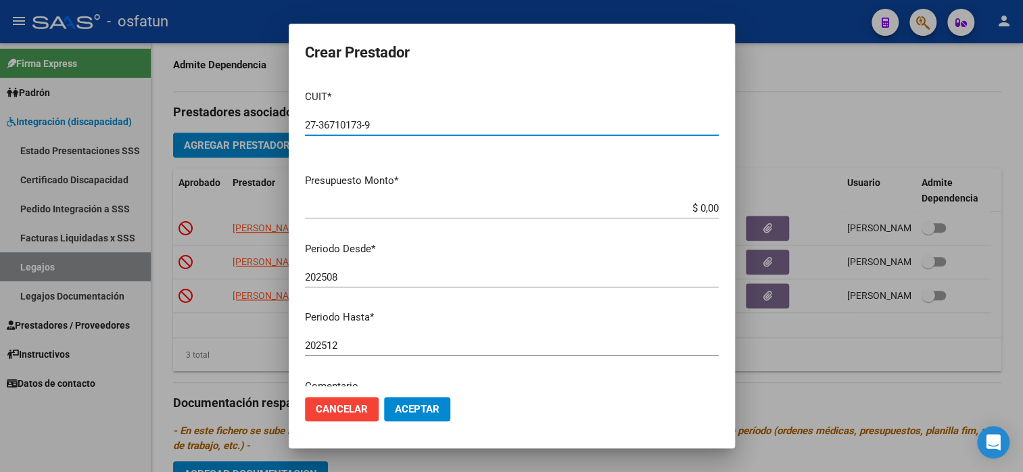
type input "27-36710173-9"
click at [716, 206] on app-form-text-field "Presupuesto Monto * $ 0,00 Ingresar el monto" at bounding box center [517, 194] width 425 height 42
click at [709, 206] on app-form-text-field "Presupuesto Monto * $ 0,00 Ingresar el monto" at bounding box center [517, 194] width 425 height 42
click at [704, 206] on input "$ 0,00" at bounding box center [512, 208] width 414 height 12
click at [709, 206] on app-form-text-field "Presupuesto Monto * $ 0,00 Ingresar el monto" at bounding box center [517, 194] width 425 height 42
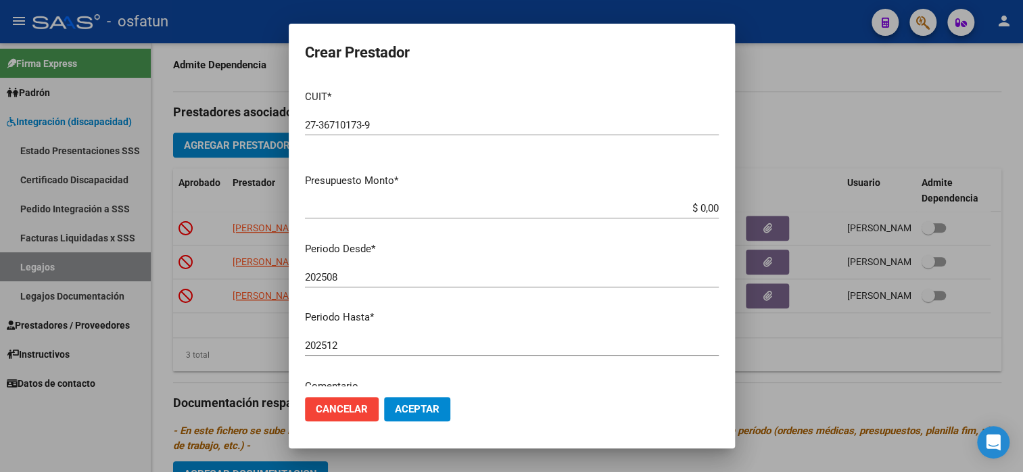
click at [707, 206] on input "$ 0,00" at bounding box center [512, 208] width 414 height 12
type input "$ 307.654,34"
click at [411, 413] on span "Aceptar" at bounding box center [417, 409] width 45 height 12
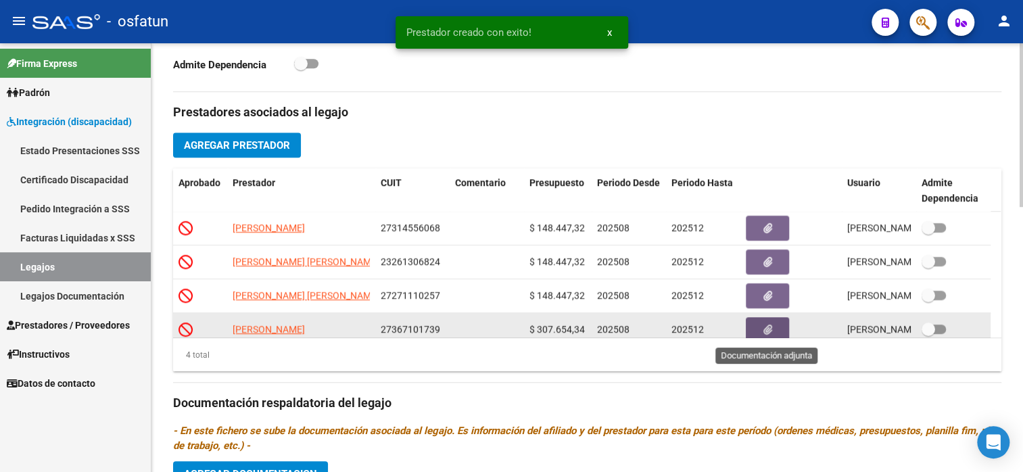
click at [756, 325] on button "button" at bounding box center [767, 329] width 43 height 25
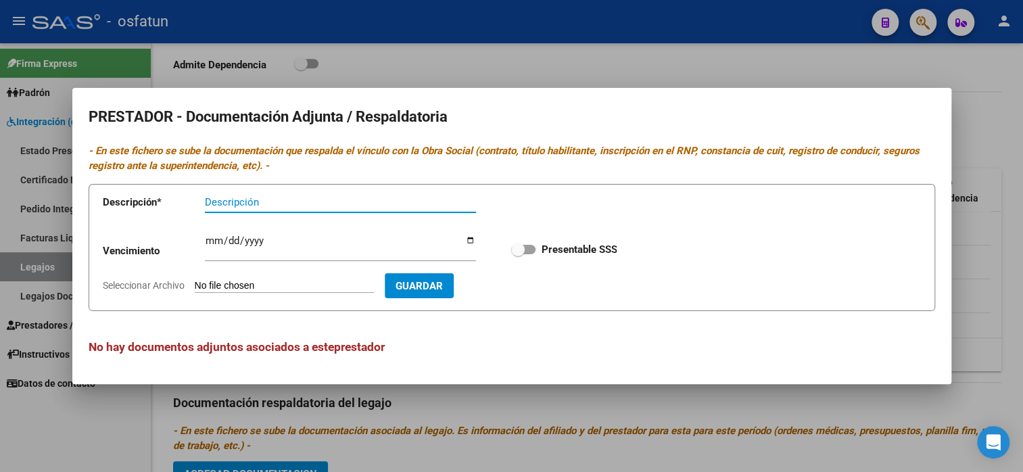
click at [246, 203] on input "Descripción" at bounding box center [340, 202] width 271 height 12
type input "Maestra de apoyo 2025"
click at [260, 289] on input "Seleccionar Archivo" at bounding box center [284, 286] width 179 height 13
type input "C:\fakepath\[PERSON_NAME] de apoyo.pdf"
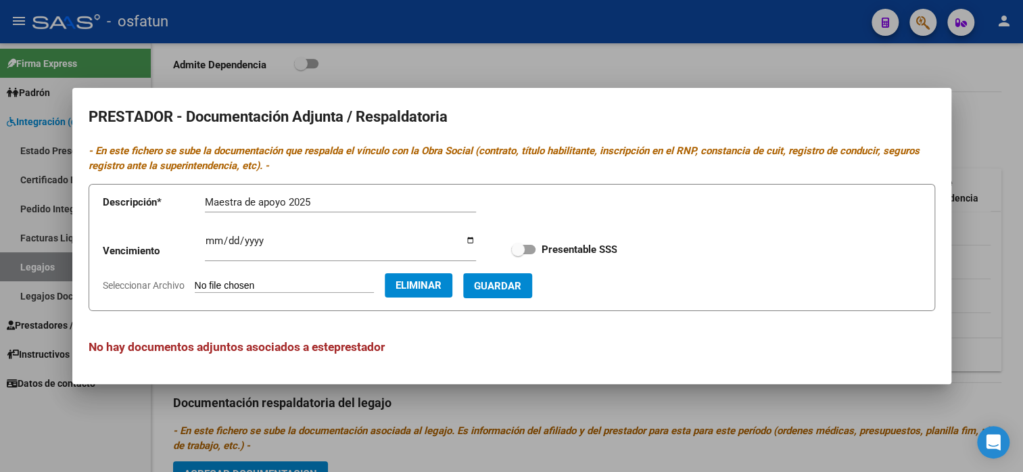
click at [521, 277] on button "Guardar" at bounding box center [497, 285] width 69 height 25
checkbox input "true"
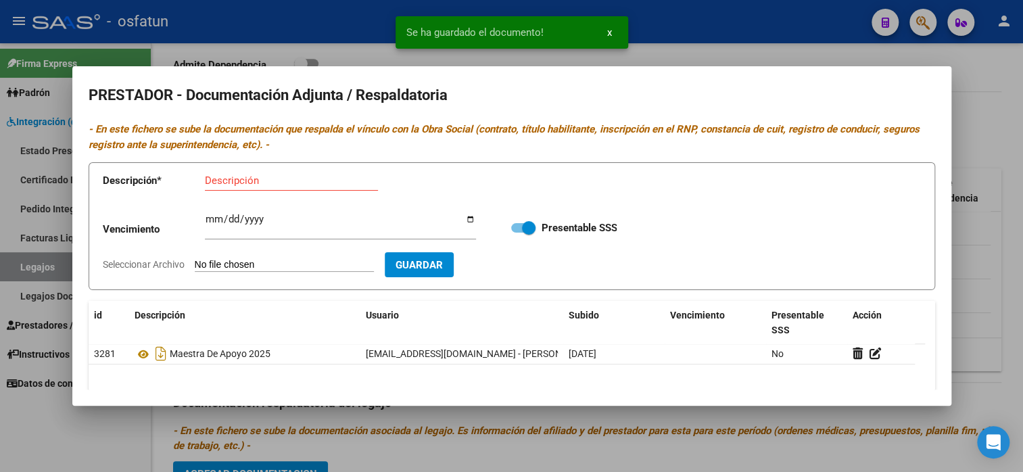
click at [972, 65] on div at bounding box center [511, 236] width 1023 height 472
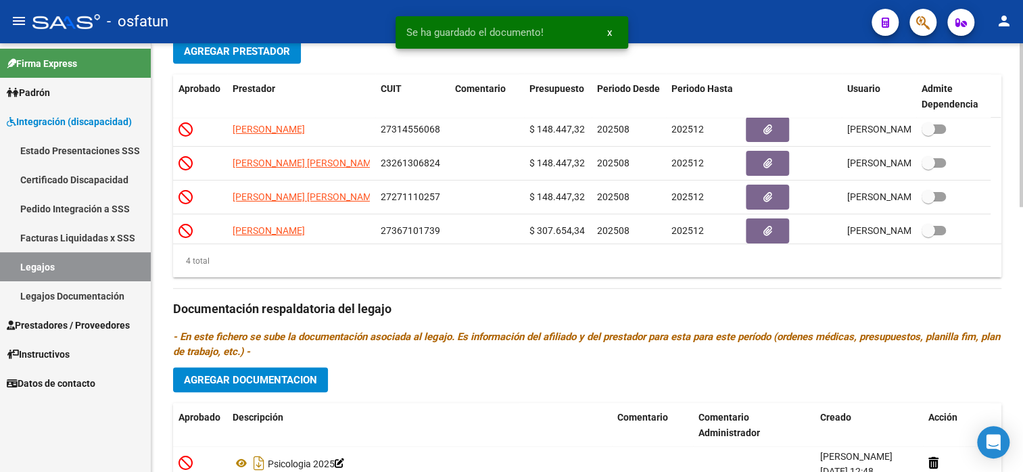
scroll to position [695, 0]
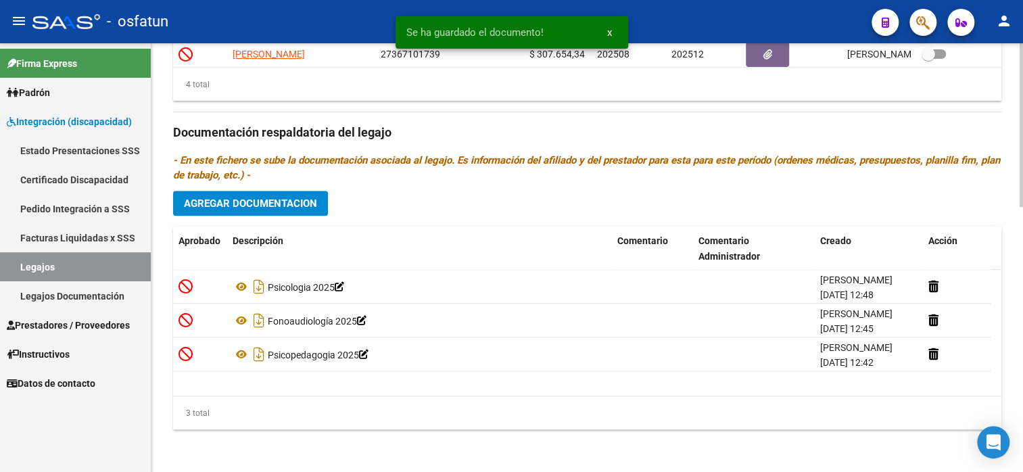
click at [246, 209] on button "Agregar Documentacion" at bounding box center [250, 203] width 155 height 25
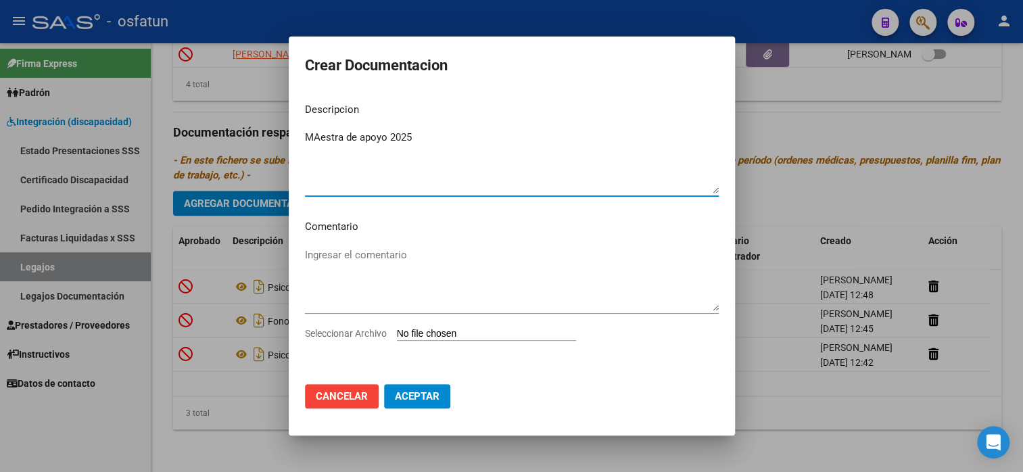
type textarea "MAestra de apoyo 2025"
click at [475, 339] on input "Seleccionar Archivo" at bounding box center [486, 334] width 179 height 13
type input "C:\fakepath\[PERSON_NAME] de apoyo doc.pdf"
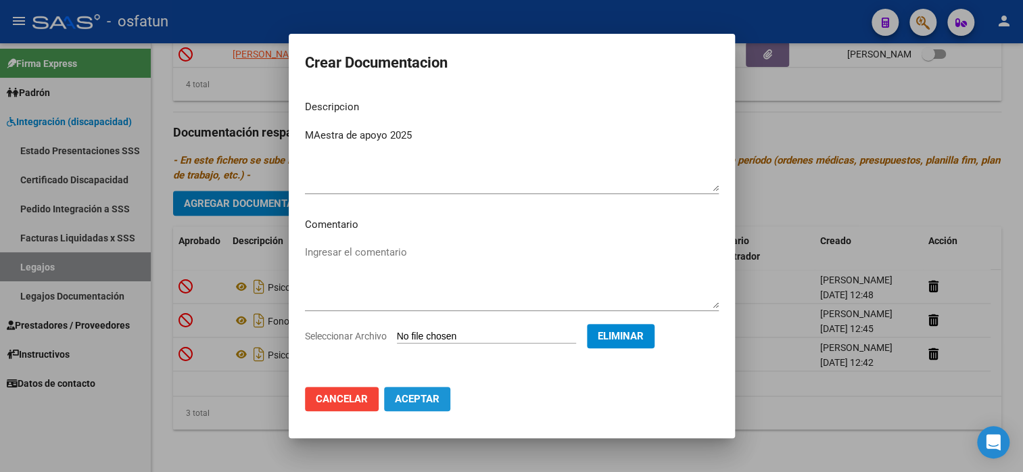
click at [427, 398] on span "Aceptar" at bounding box center [417, 399] width 45 height 12
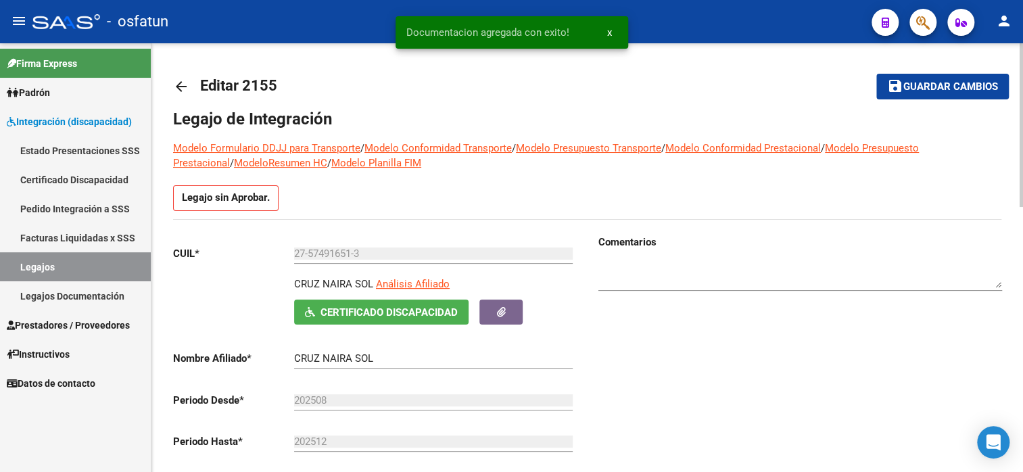
scroll to position [0, 0]
click at [974, 85] on span "Guardar cambios" at bounding box center [951, 87] width 95 height 12
click at [967, 93] on button "save Guardar cambios" at bounding box center [943, 86] width 133 height 25
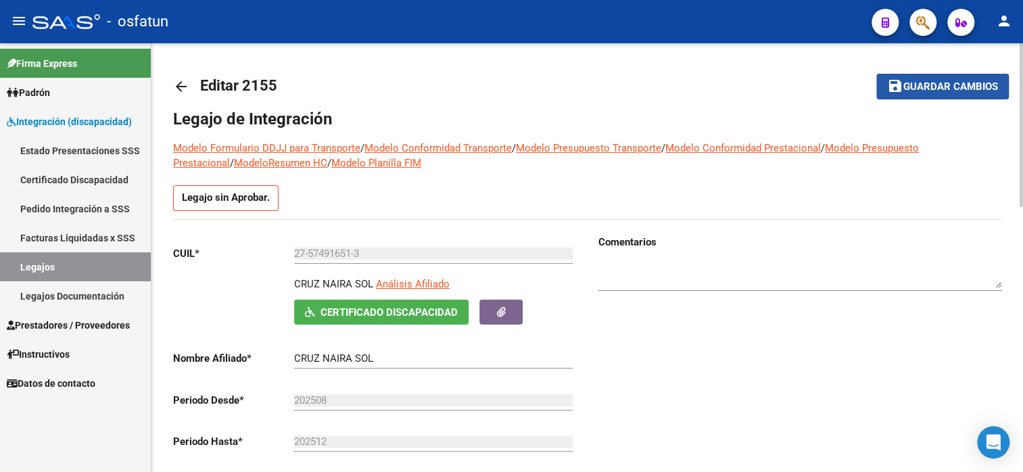
click at [910, 86] on span "Guardar cambios" at bounding box center [951, 87] width 95 height 12
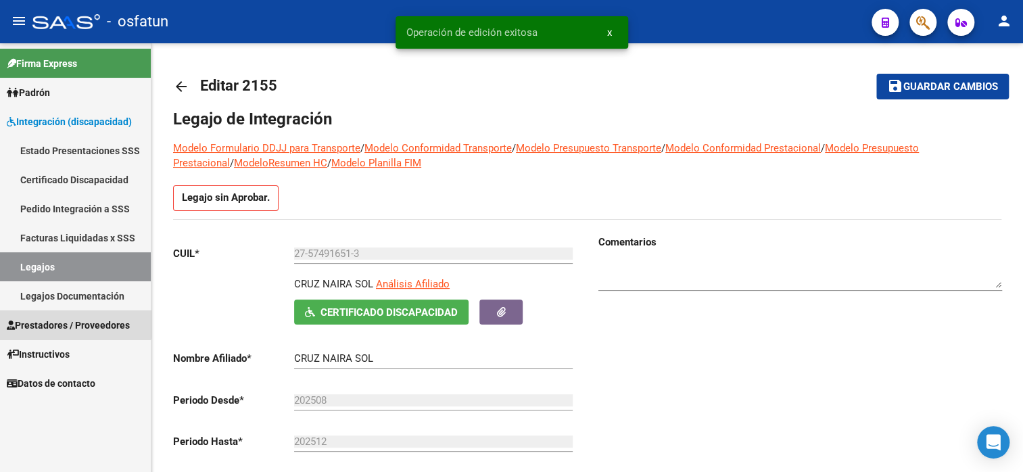
click at [72, 323] on span "Prestadores / Proveedores" at bounding box center [68, 325] width 123 height 15
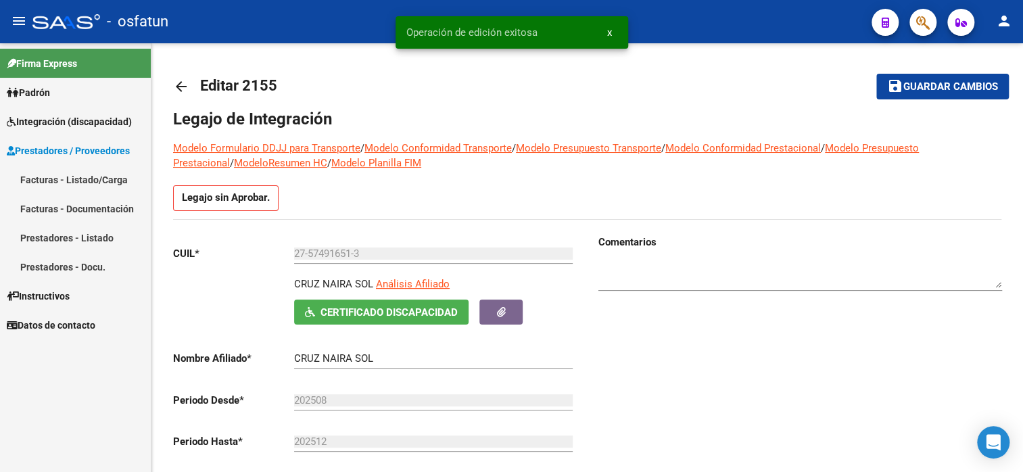
click at [60, 118] on span "Integración (discapacidad)" at bounding box center [69, 121] width 125 height 15
